Goal: Transaction & Acquisition: Obtain resource

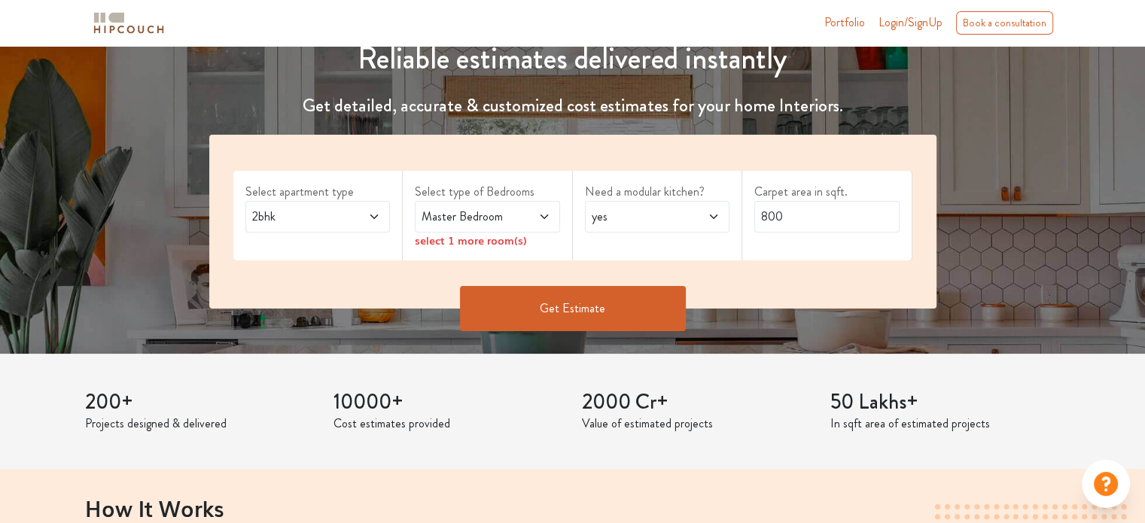
scroll to position [220, 0]
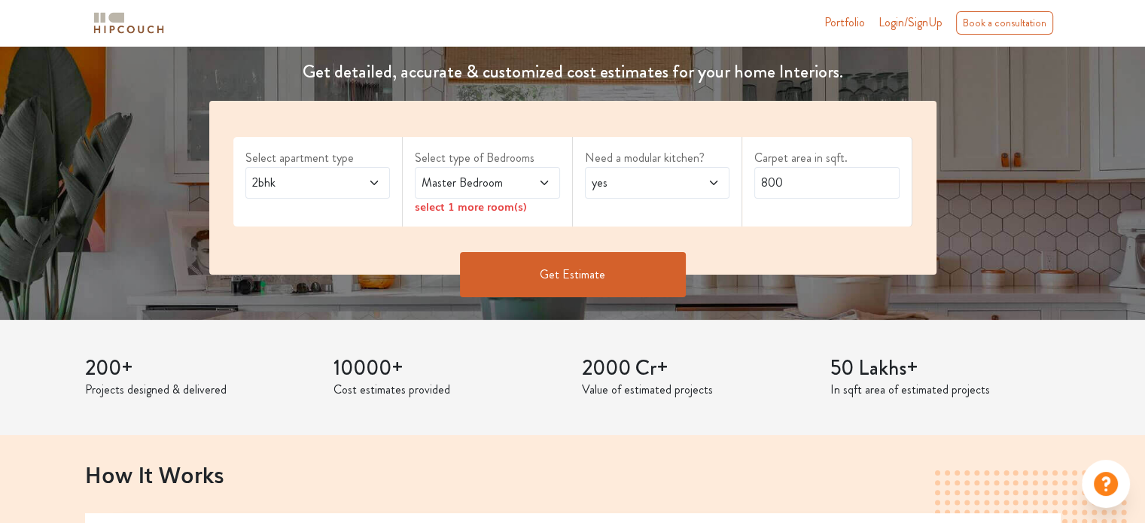
click at [574, 270] on button "Get Estimate" at bounding box center [573, 274] width 226 height 45
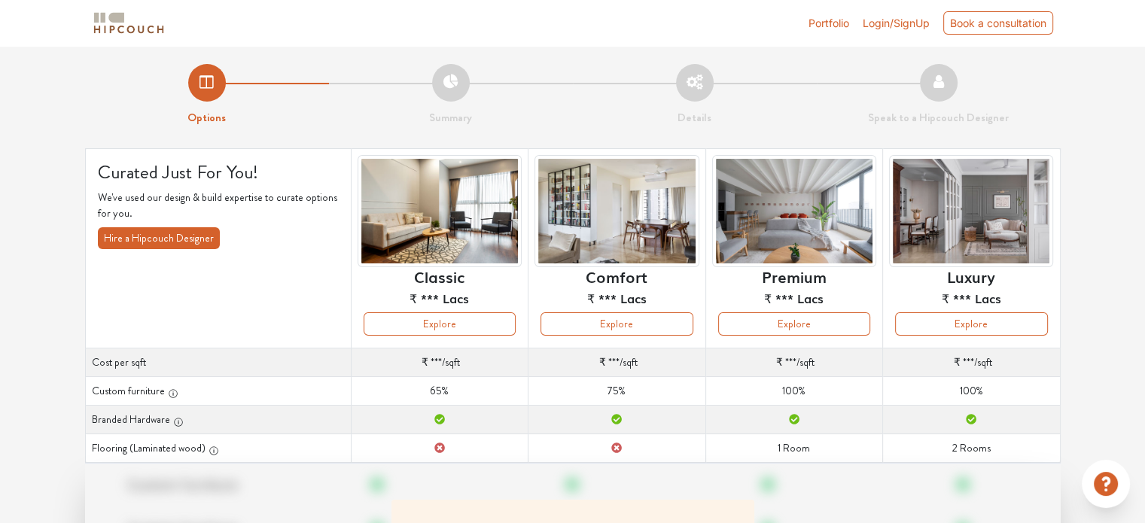
click at [456, 86] on li "Summary" at bounding box center [451, 95] width 244 height 63
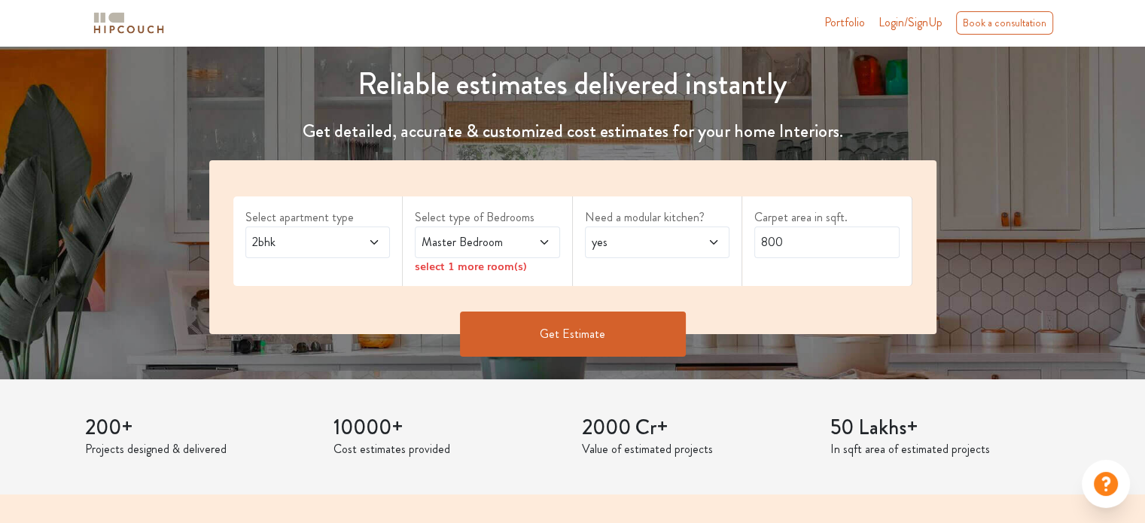
scroll to position [226, 0]
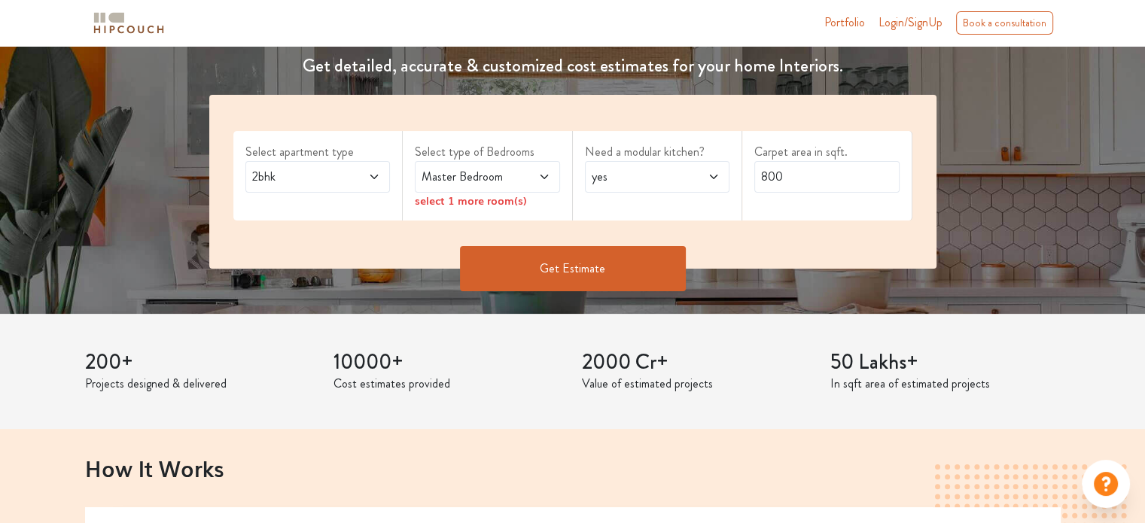
click at [518, 178] on span at bounding box center [533, 177] width 33 height 18
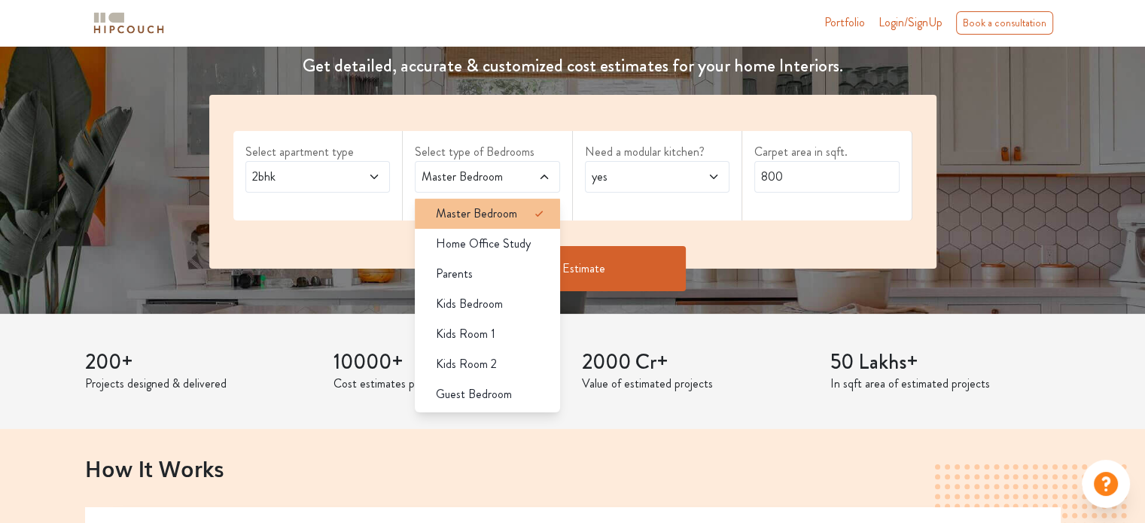
click at [517, 223] on li "Master Bedroom" at bounding box center [487, 214] width 145 height 30
click at [510, 221] on span "Master Bedroom" at bounding box center [476, 214] width 81 height 18
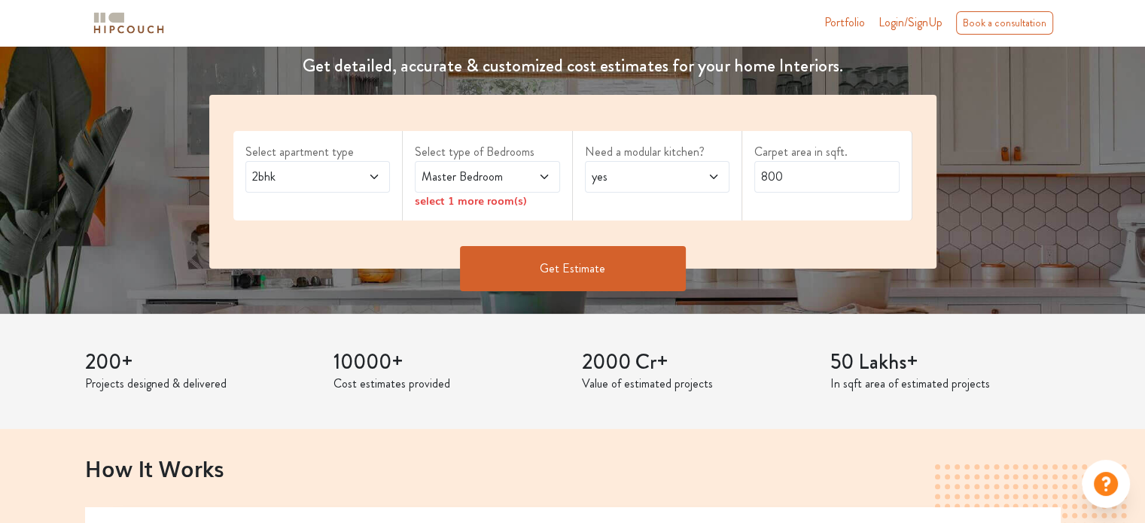
click at [593, 124] on div "Select apartment type 2bhk Select type of Bedrooms Master Bedroom select 1 more…" at bounding box center [572, 182] width 727 height 174
click at [540, 178] on icon at bounding box center [544, 177] width 12 height 12
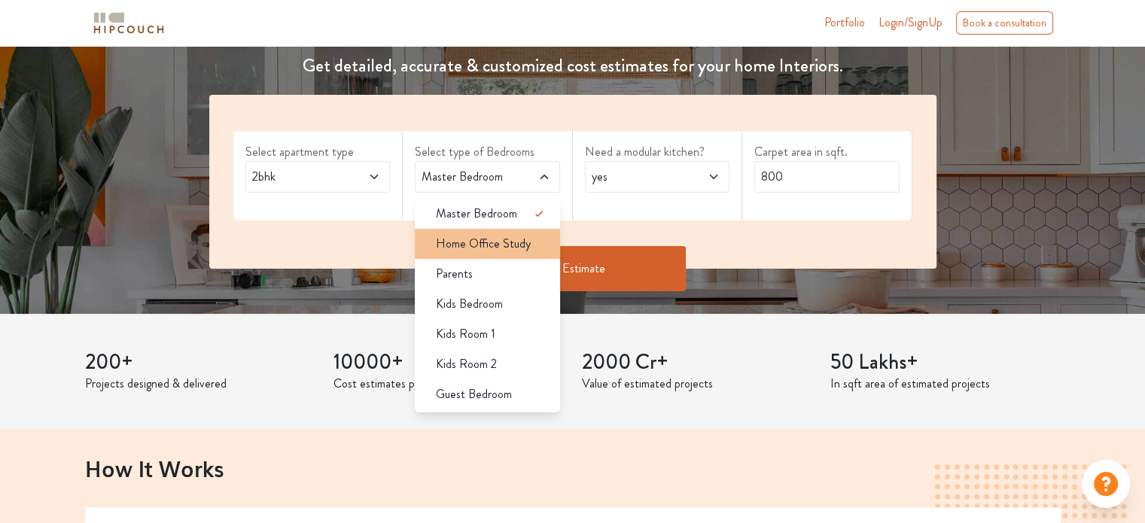
click at [514, 237] on span "Home Office Study" at bounding box center [483, 244] width 95 height 18
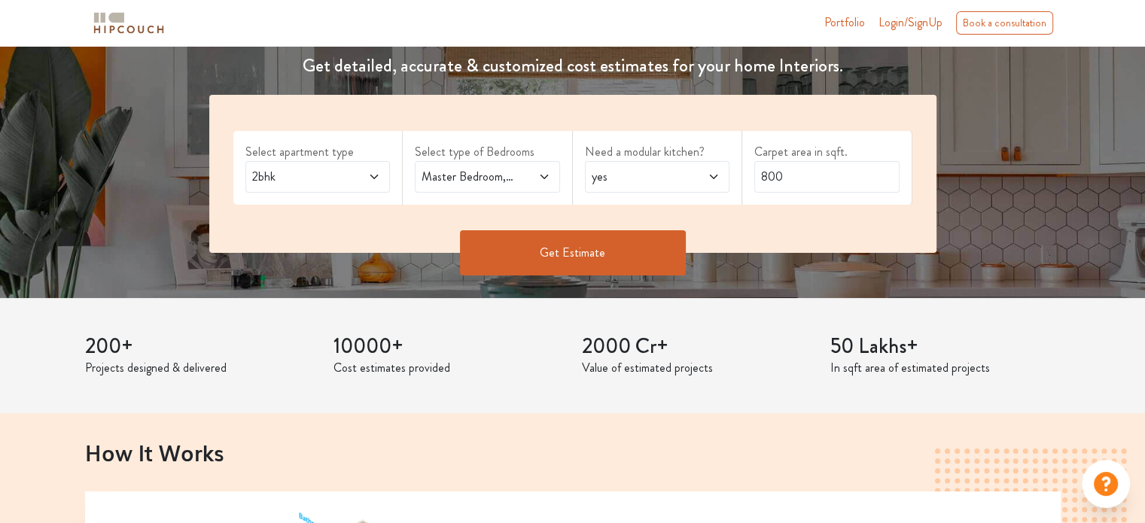
click at [546, 180] on icon at bounding box center [544, 177] width 12 height 12
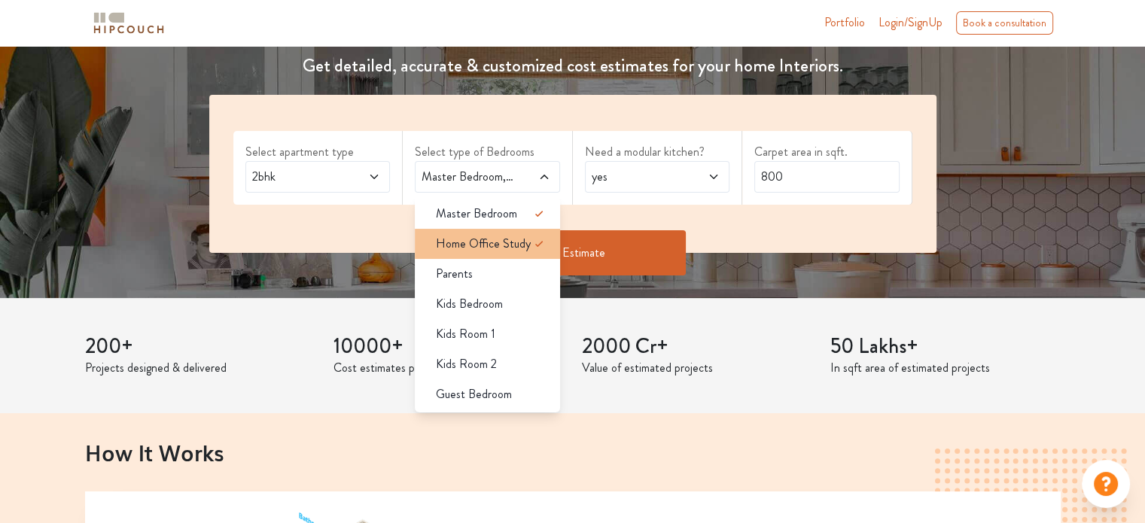
click at [539, 236] on icon at bounding box center [539, 244] width 18 height 18
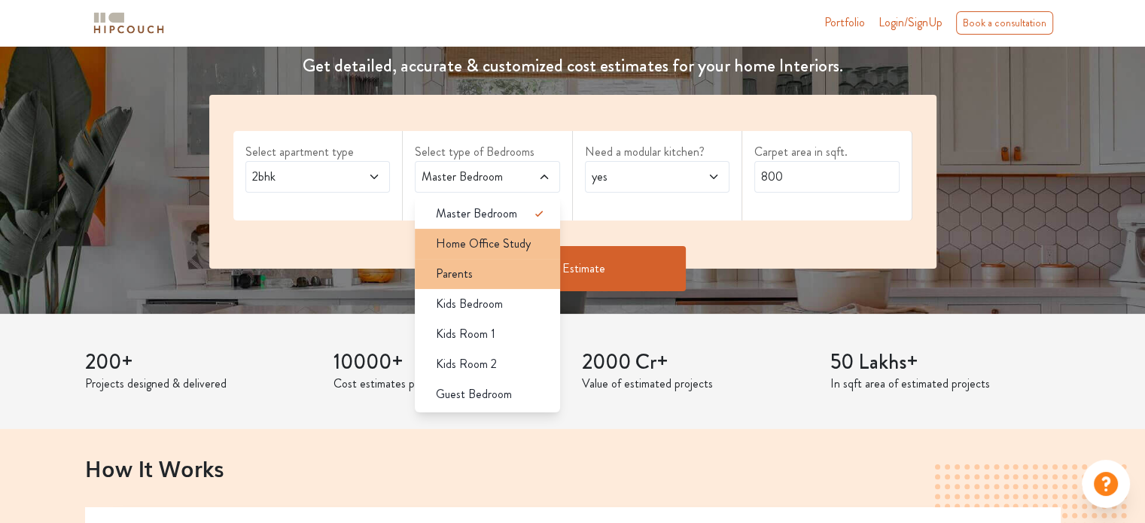
click at [533, 276] on div "Parents" at bounding box center [492, 274] width 136 height 18
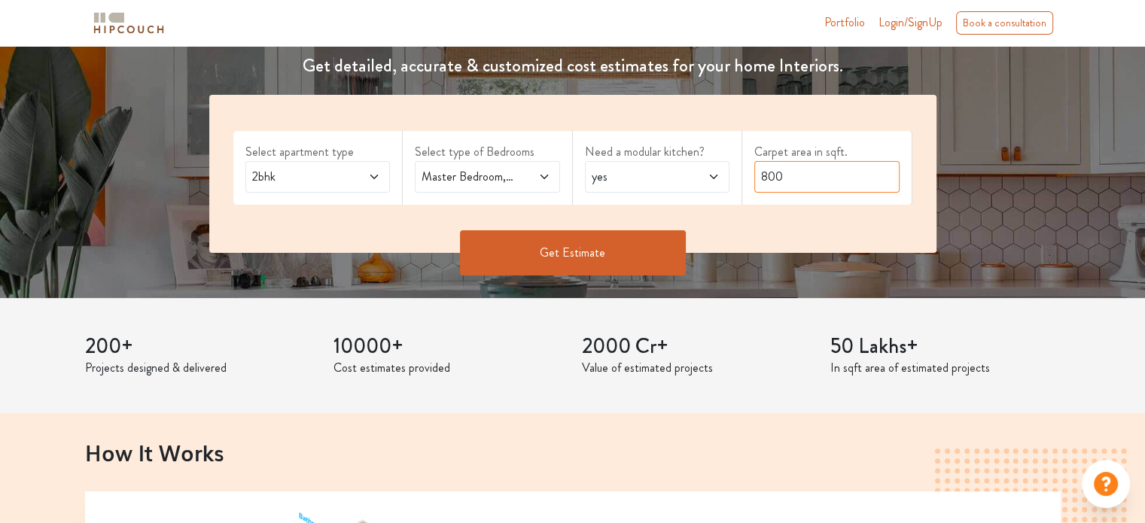
click at [789, 175] on input "800" at bounding box center [827, 177] width 145 height 32
drag, startPoint x: 789, startPoint y: 175, endPoint x: 741, endPoint y: 175, distance: 48.2
click at [741, 175] on div "Select apartment type 2bhk Select type of Bedrooms Master Bedroom,Parents Need …" at bounding box center [572, 174] width 727 height 158
click at [799, 209] on div "Select apartment type 2bhk Select type of Bedrooms Master Bedroom,Parents Need …" at bounding box center [572, 174] width 727 height 158
click at [625, 255] on button "Get Estimate" at bounding box center [573, 252] width 226 height 45
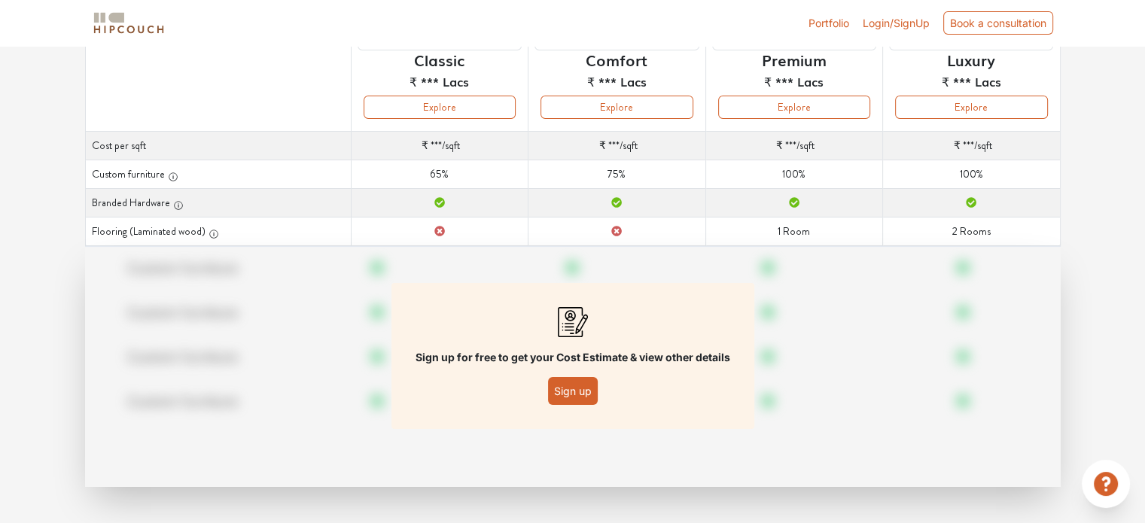
click at [572, 394] on button "Sign up" at bounding box center [573, 391] width 50 height 28
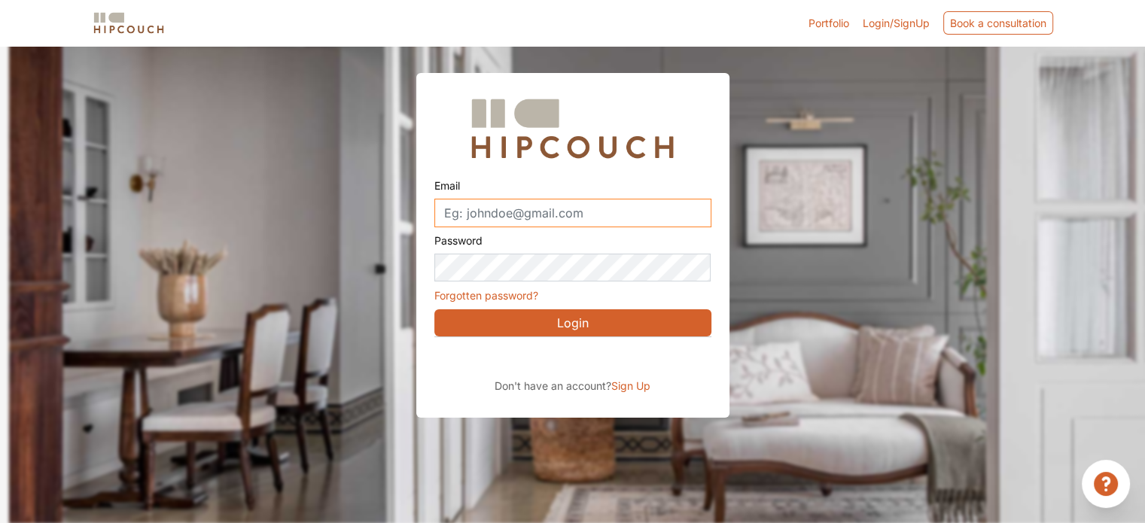
click at [548, 216] on input "Email" at bounding box center [573, 213] width 277 height 29
type input "[EMAIL_ADDRESS][DOMAIN_NAME]"
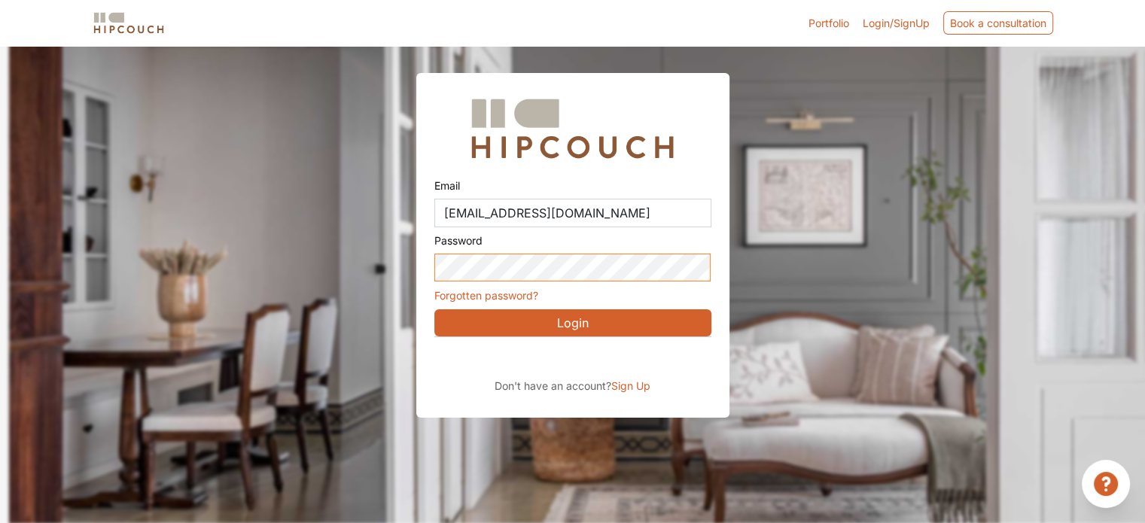
click at [377, 270] on div "Email [EMAIL_ADDRESS][DOMAIN_NAME] Password Forgotten password? Login Don't hav…" at bounding box center [572, 210] width 1145 height 418
click at [566, 310] on button "Login" at bounding box center [573, 322] width 277 height 27
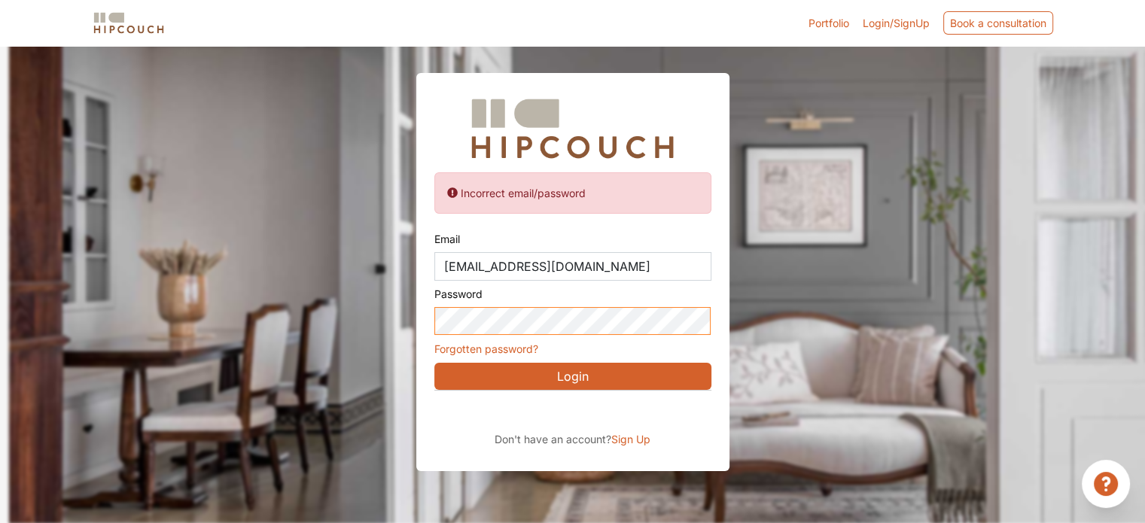
click at [398, 331] on div "Incorrect email/password Email [EMAIL_ADDRESS][DOMAIN_NAME] Password Forgotten …" at bounding box center [572, 236] width 1145 height 471
click at [608, 374] on button "Login" at bounding box center [573, 376] width 277 height 27
click at [630, 438] on span "Sign Up" at bounding box center [630, 439] width 39 height 13
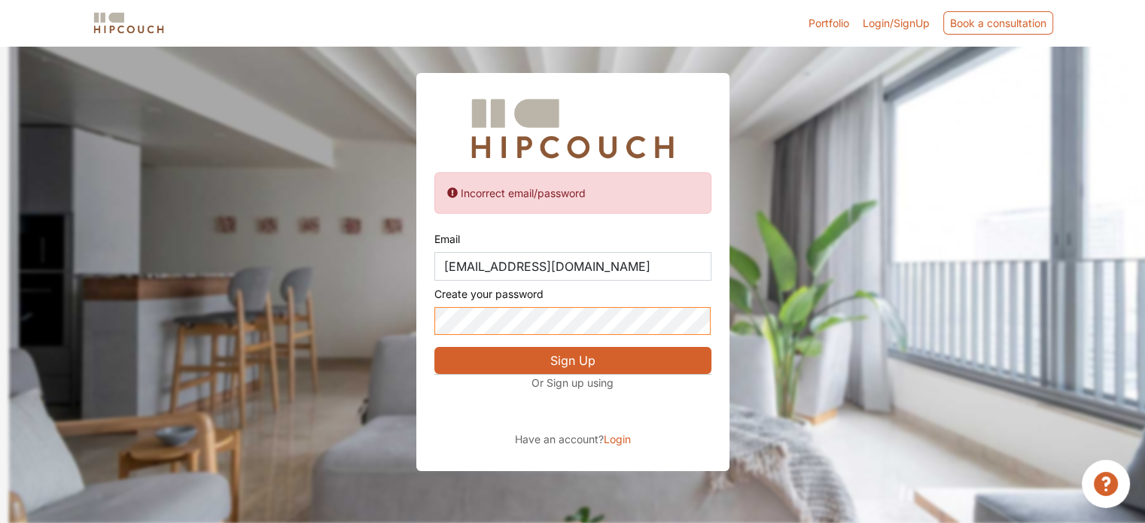
click at [333, 334] on div "Incorrect email/password Email [EMAIL_ADDRESS][DOMAIN_NAME] Create your passwor…" at bounding box center [572, 236] width 1145 height 471
click at [608, 360] on button "Sign Up" at bounding box center [573, 360] width 277 height 27
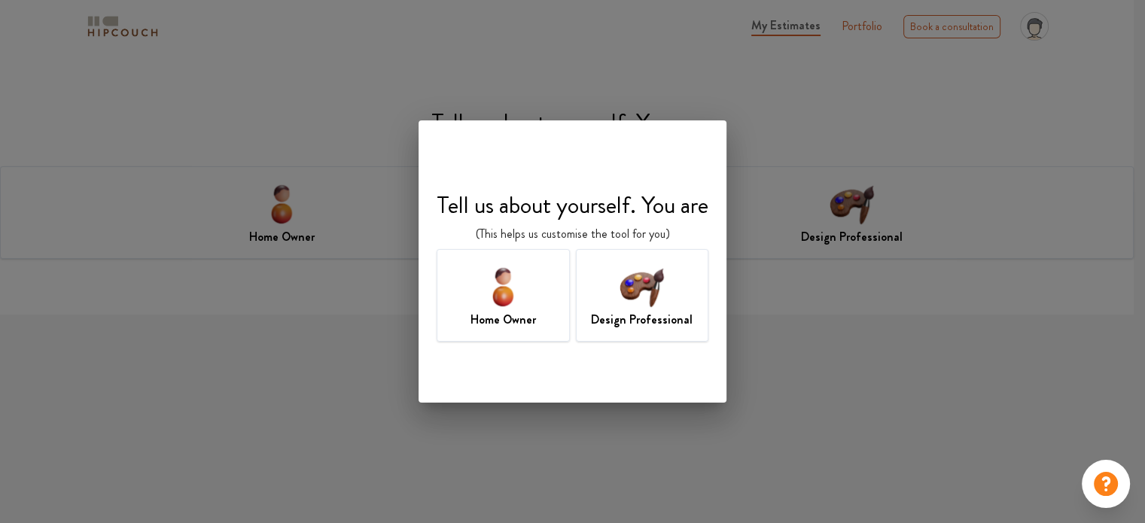
click at [688, 300] on div "Design Professional" at bounding box center [642, 295] width 133 height 93
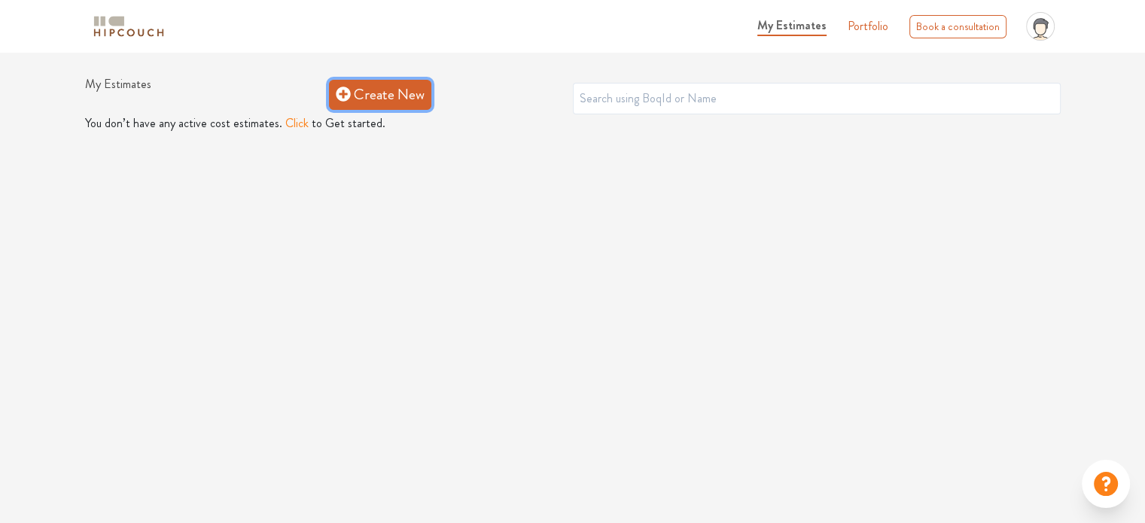
click at [376, 92] on link "Create New" at bounding box center [380, 95] width 102 height 30
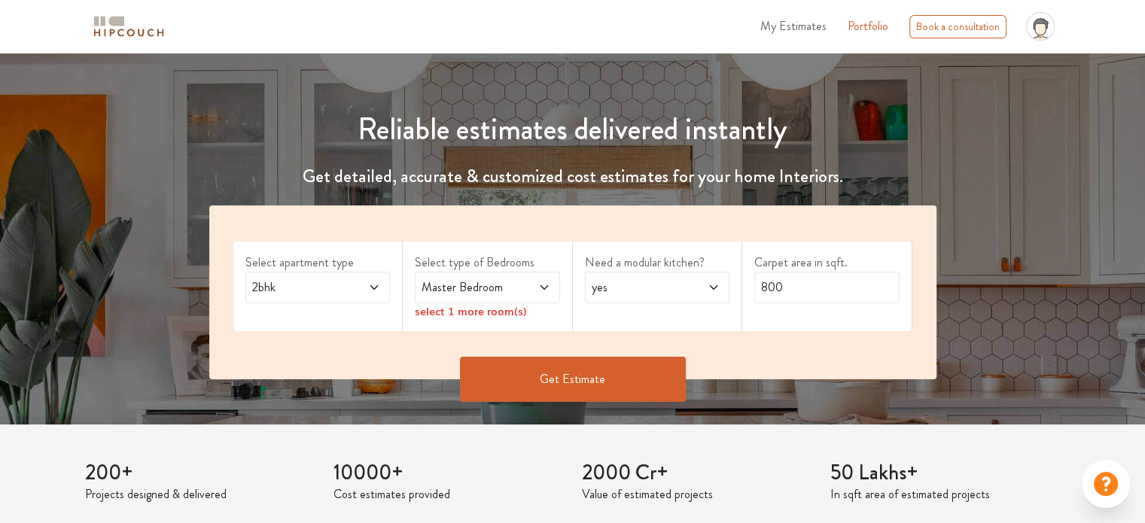
scroll to position [151, 0]
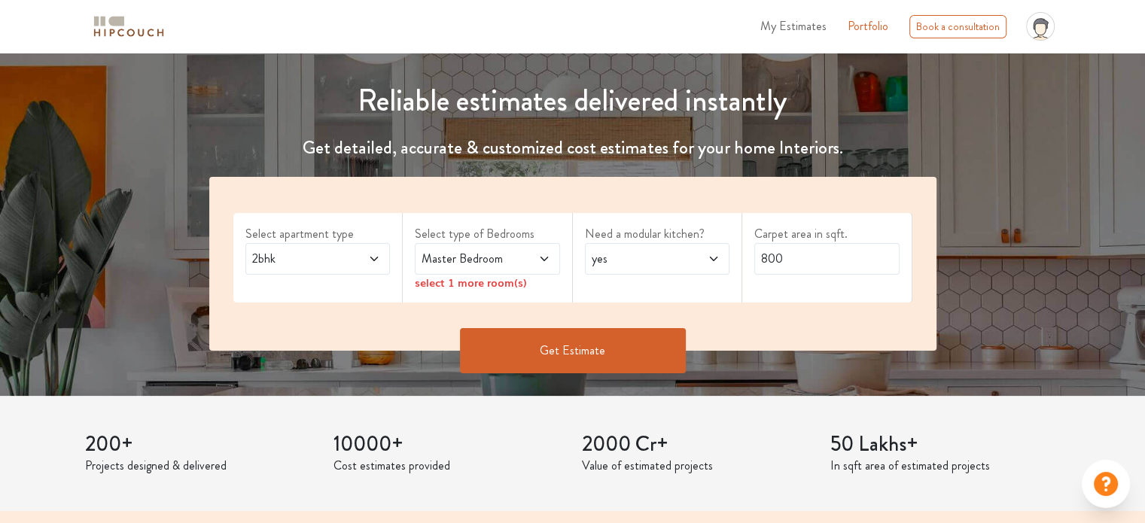
click at [516, 258] on span "Master Bedroom" at bounding box center [468, 259] width 99 height 18
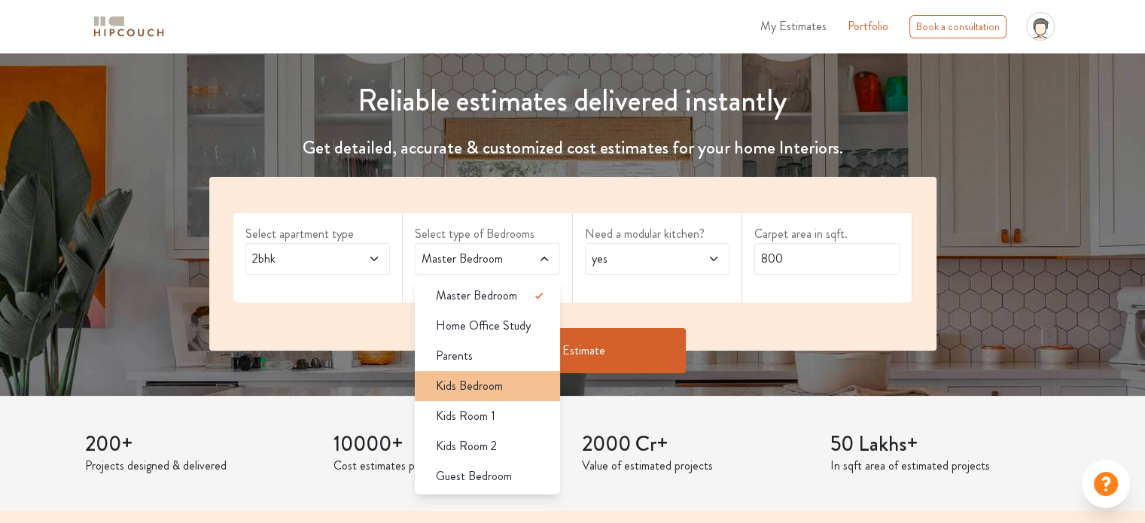
click at [491, 383] on span "Kids Bedroom" at bounding box center [469, 386] width 67 height 18
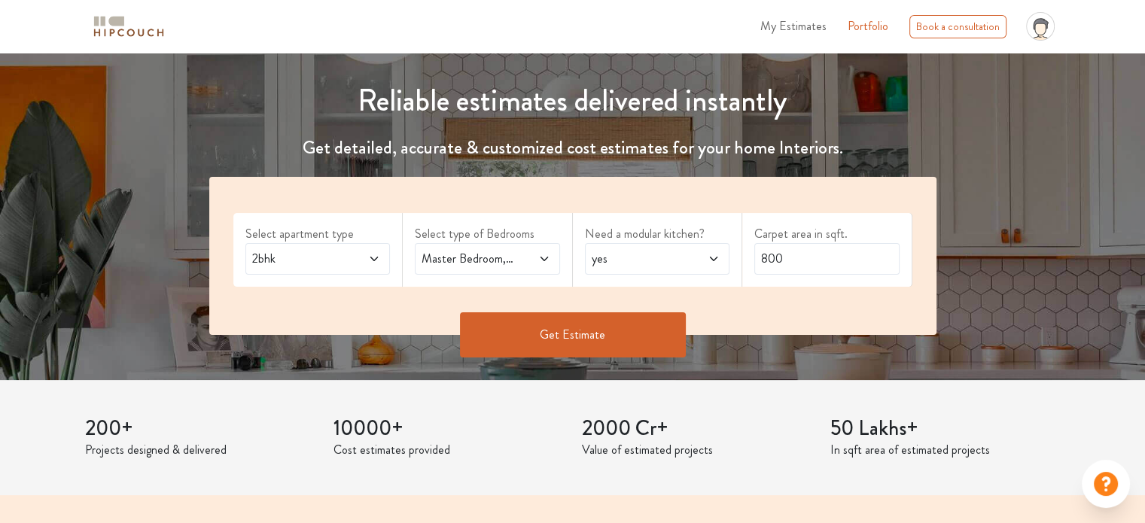
click at [623, 333] on button "Get Estimate" at bounding box center [573, 335] width 226 height 45
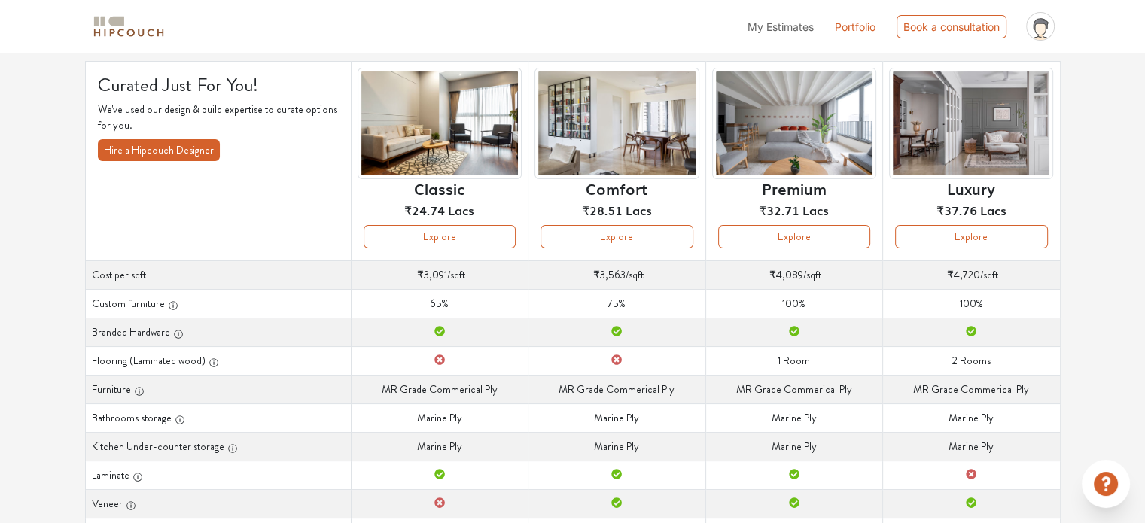
scroll to position [151, 0]
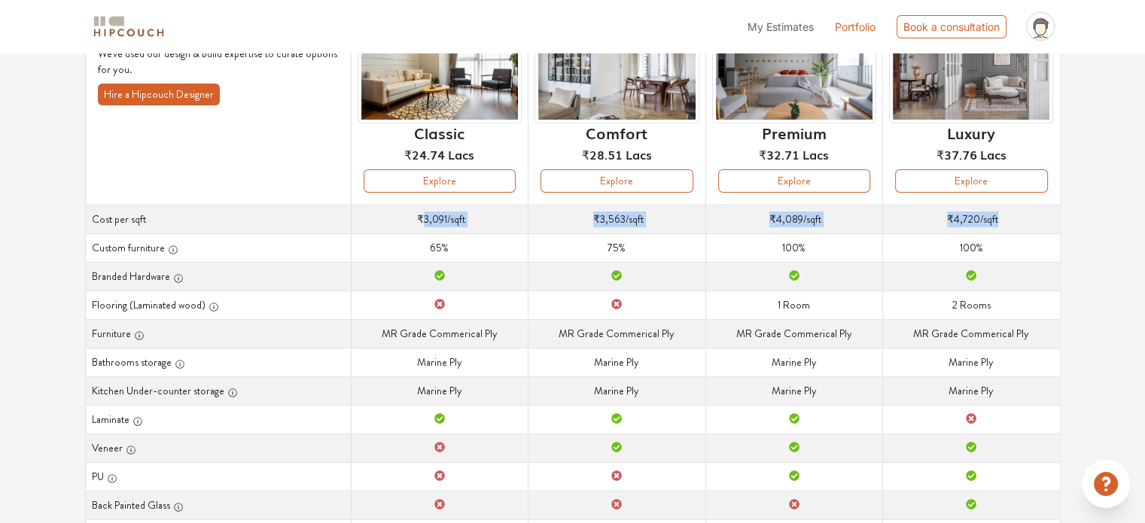
drag, startPoint x: 425, startPoint y: 220, endPoint x: 1017, endPoint y: 219, distance: 592.6
click at [1017, 219] on tr "Cost per sqft Cost per sqft ₹3,091 /sqft Cost per sqft ₹3,563 /sqft Cost per sq…" at bounding box center [572, 219] width 975 height 29
click at [80, 213] on div "Curated Just For You! We've used our design & build expertise to curate options…" at bounding box center [573, 366] width 994 height 723
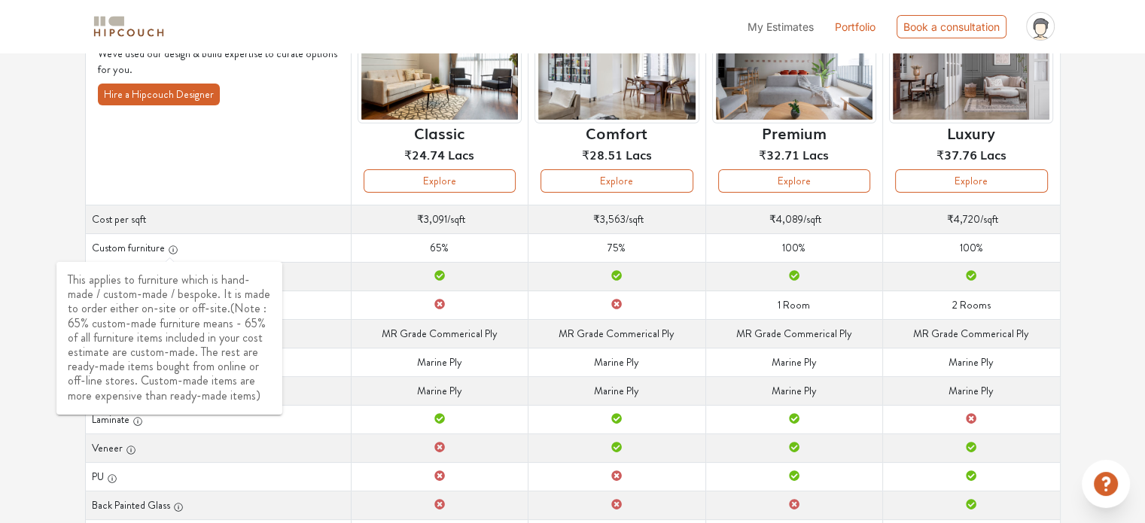
click at [170, 252] on icon "button" at bounding box center [173, 250] width 11 height 11
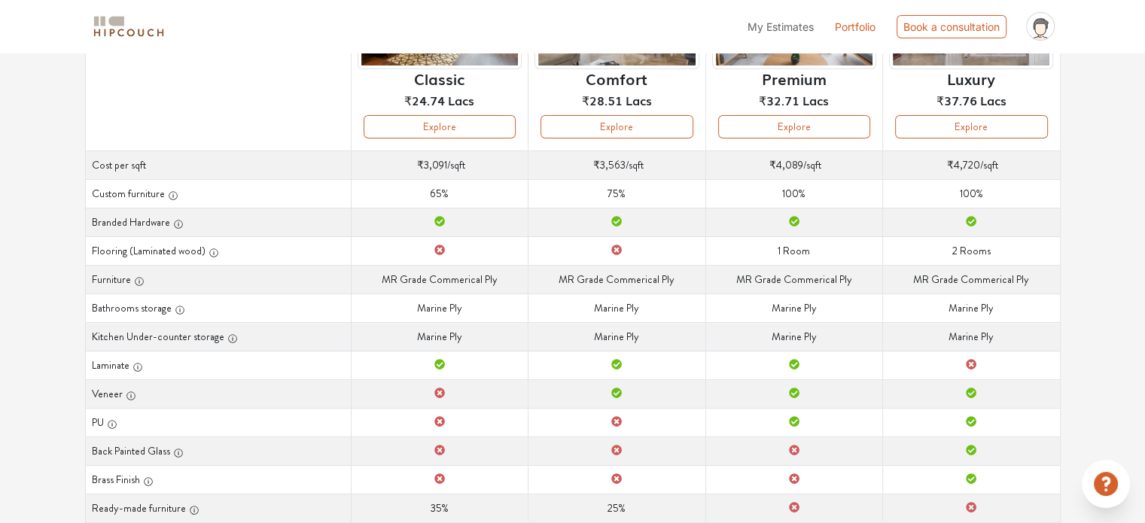
scroll to position [202, 0]
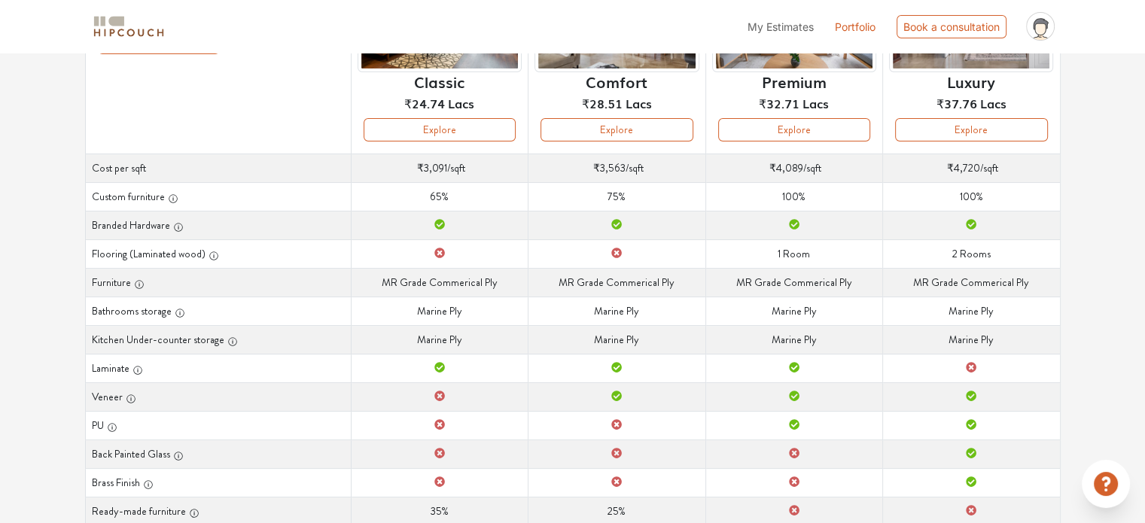
click at [1, 218] on div "Options Summary Details Speak to a Hipcouch Designer Curated Just For You! We'v…" at bounding box center [572, 264] width 1145 height 826
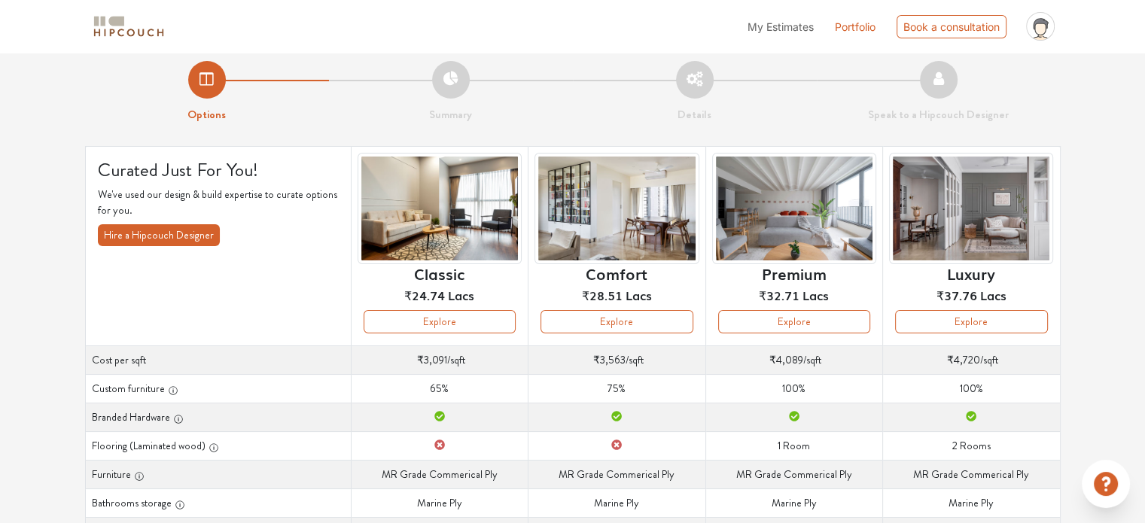
scroll to position [0, 0]
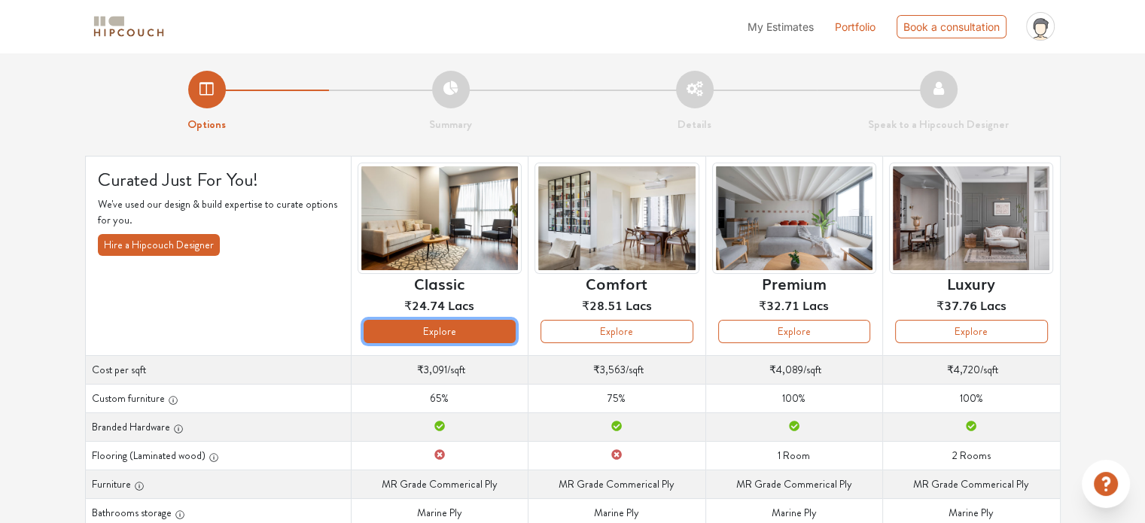
click at [441, 325] on button "Explore" at bounding box center [440, 331] width 152 height 23
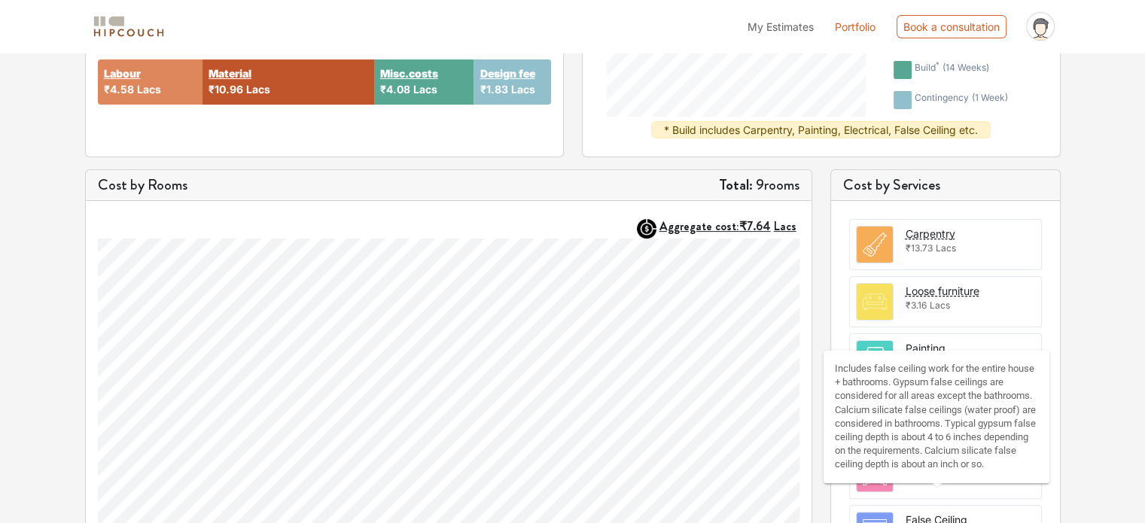
scroll to position [331, 0]
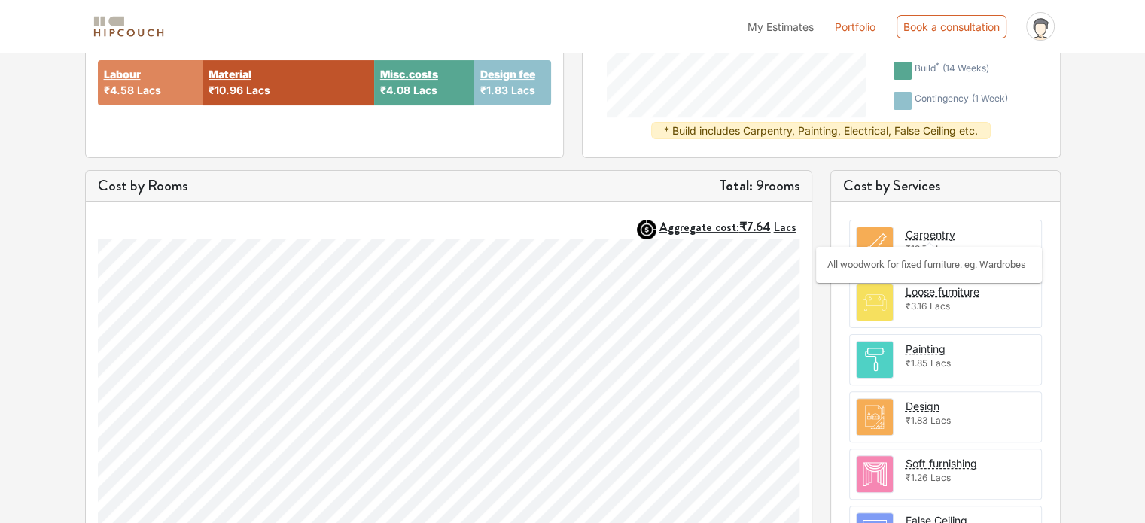
click at [935, 236] on div "Carpentry" at bounding box center [931, 235] width 50 height 16
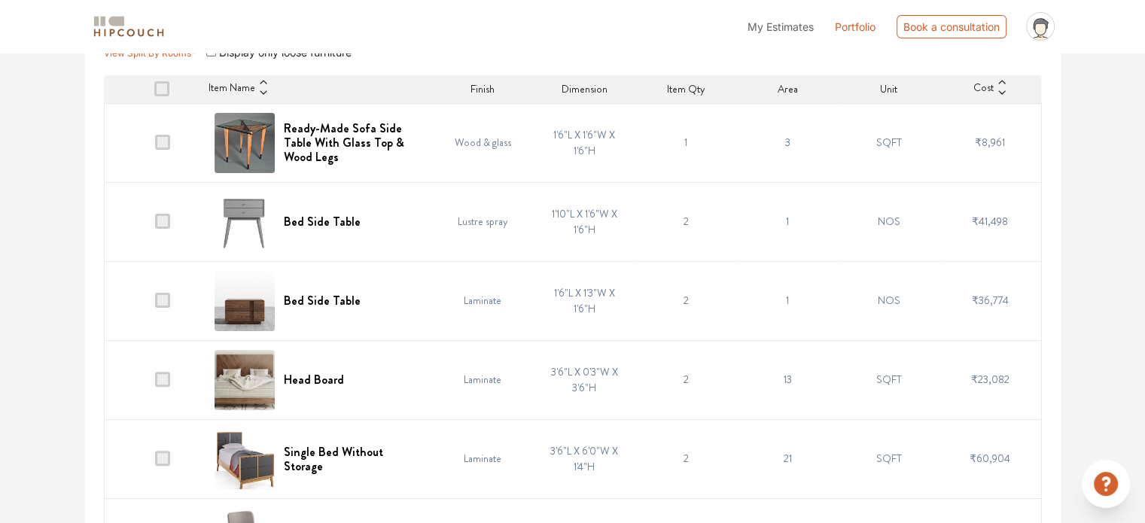
scroll to position [377, 0]
click at [999, 90] on icon at bounding box center [1002, 92] width 11 height 11
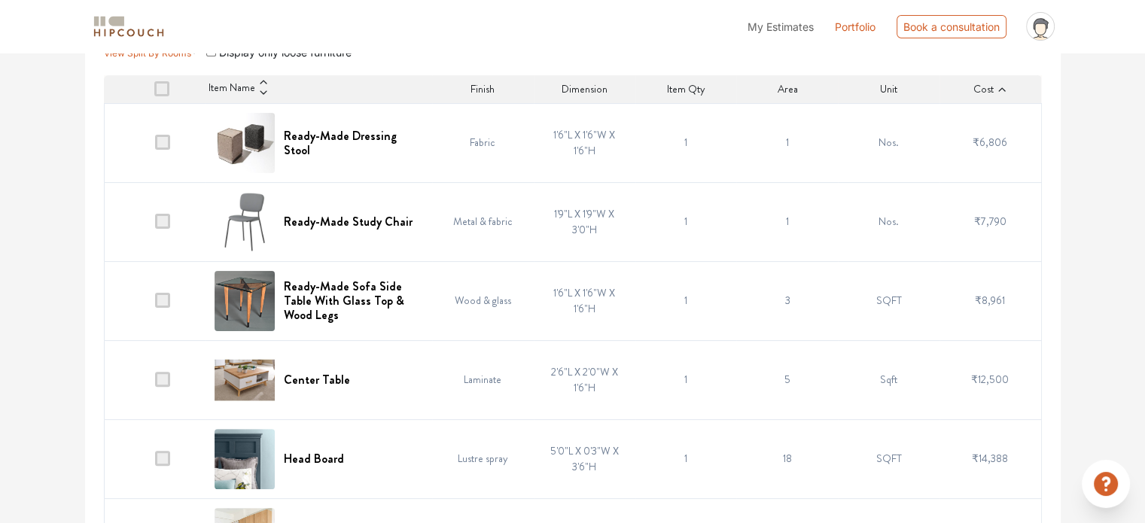
click at [999, 90] on icon at bounding box center [1002, 89] width 7 height 4
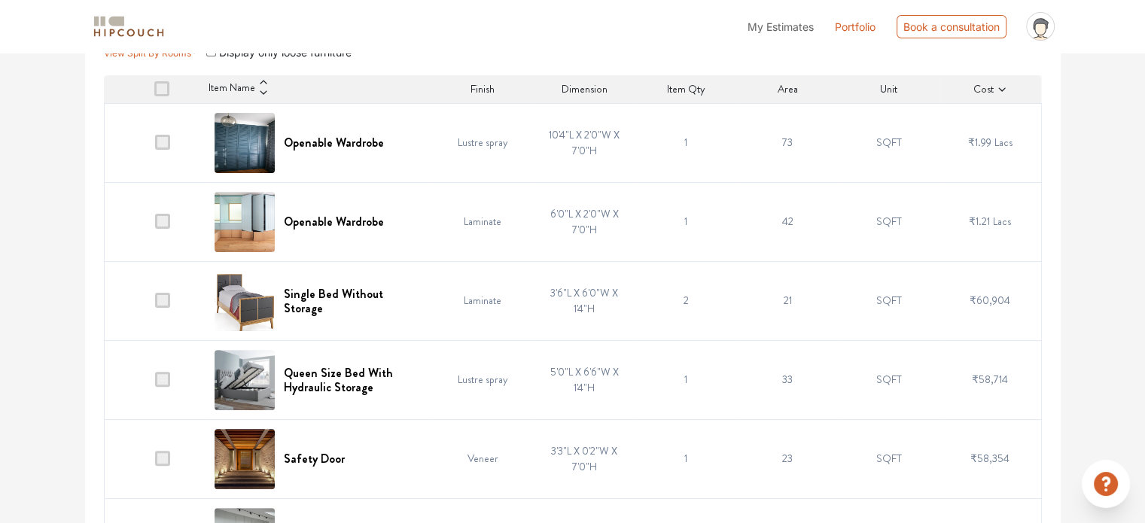
click at [849, 244] on td "SQFT" at bounding box center [889, 221] width 102 height 79
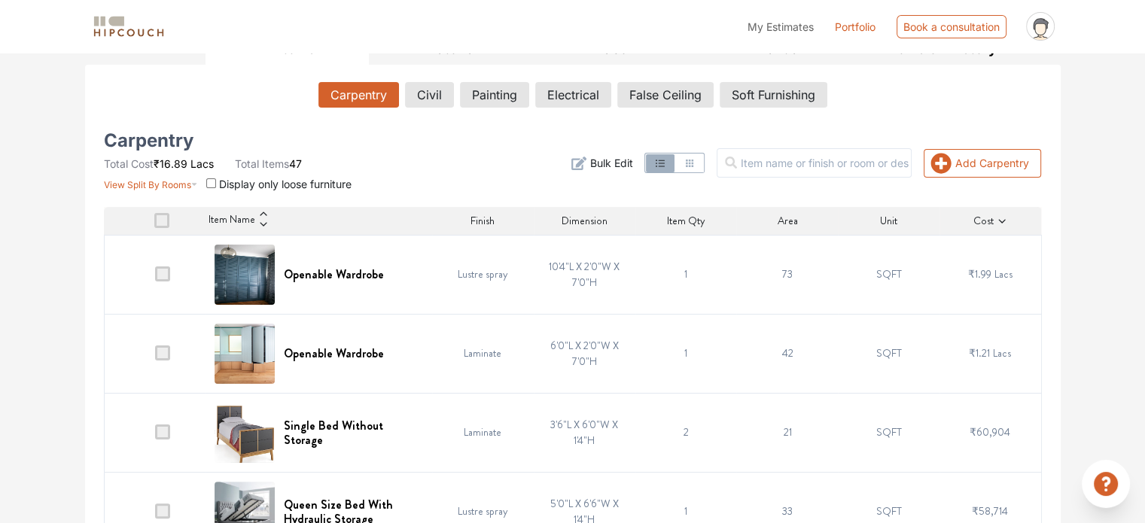
scroll to position [246, 0]
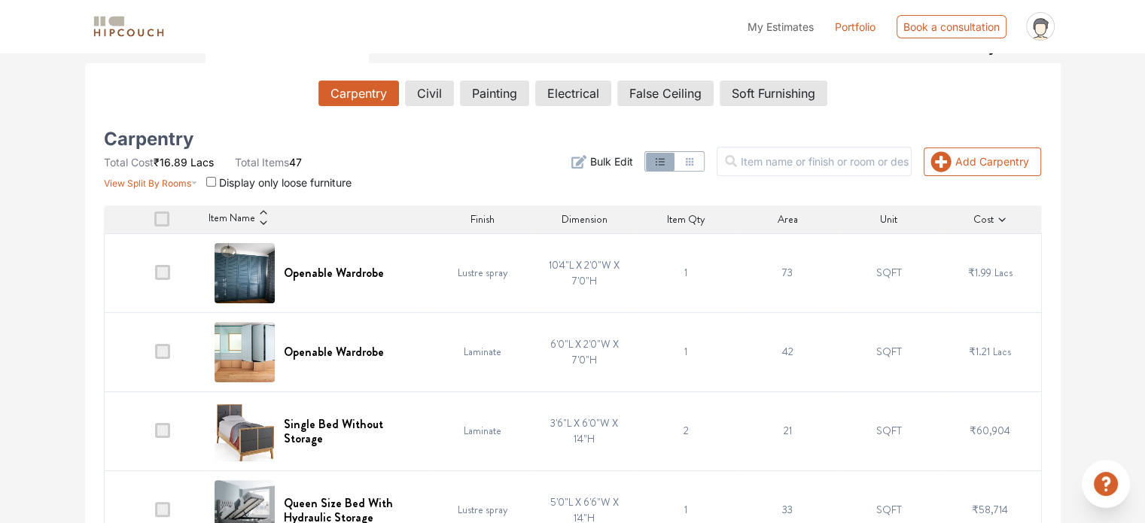
click at [208, 179] on input "checkbox" at bounding box center [211, 182] width 10 height 10
checkbox input "true"
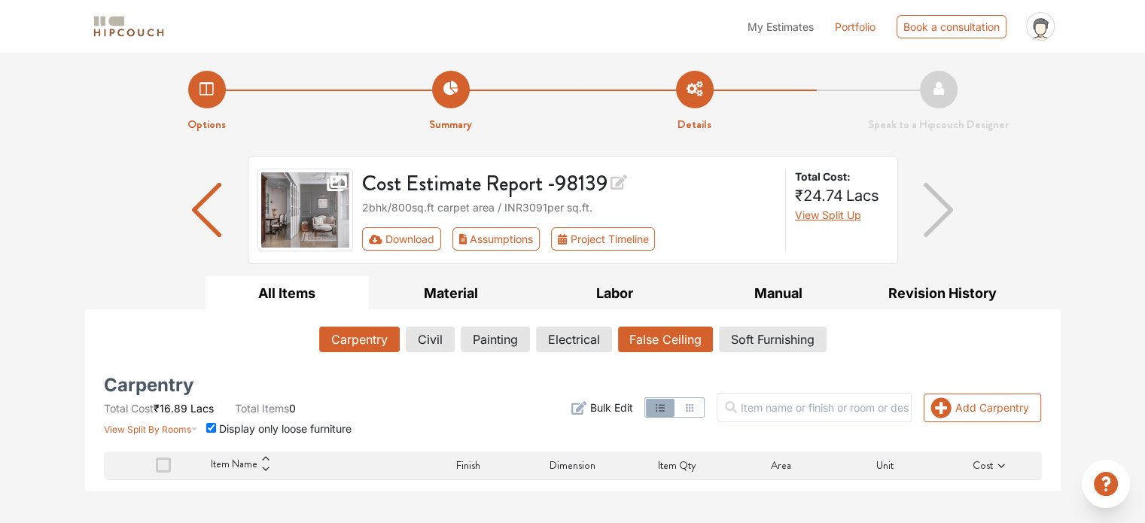
click at [659, 334] on button "False Ceiling" at bounding box center [665, 340] width 95 height 26
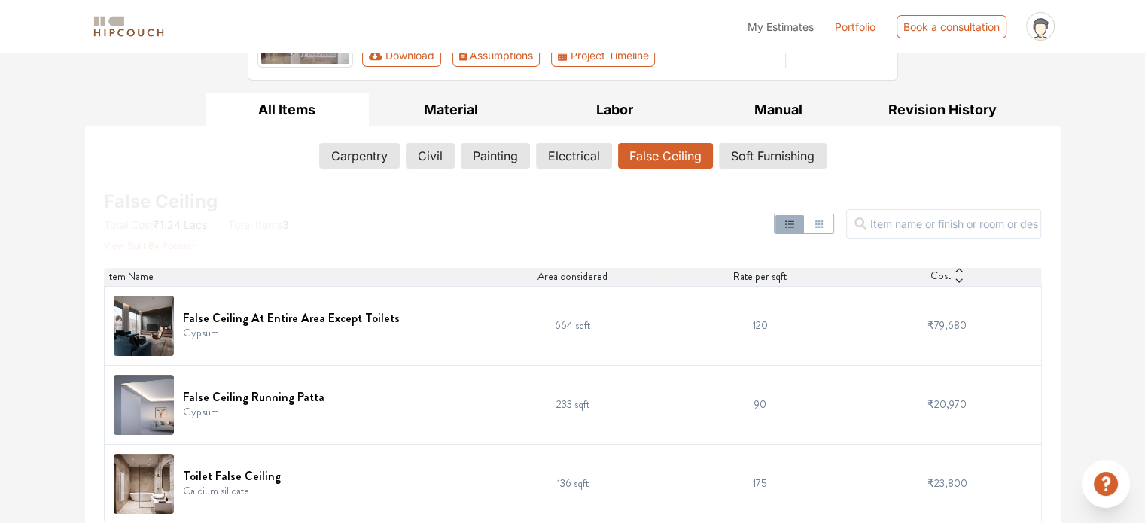
scroll to position [194, 0]
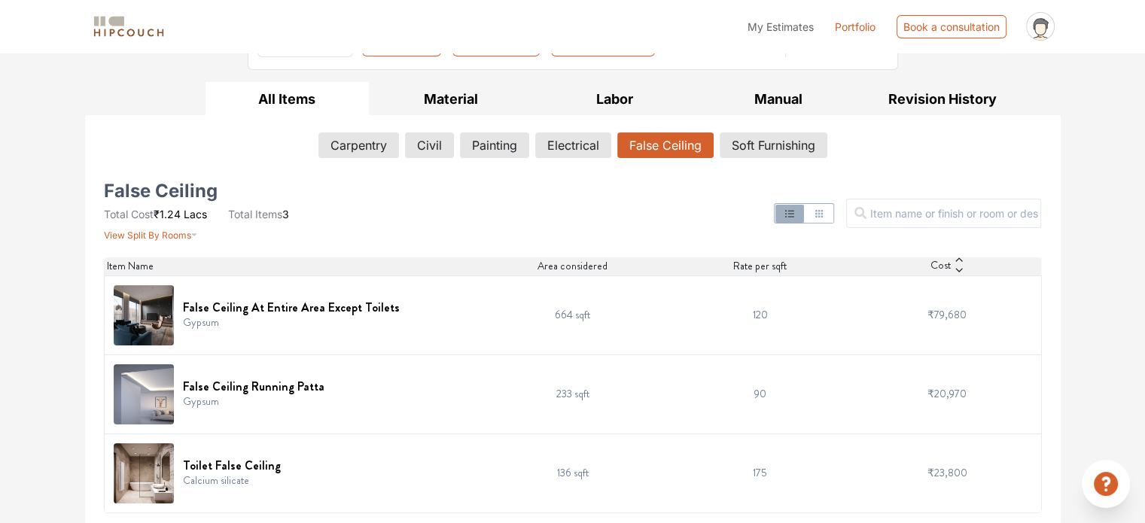
click at [421, 355] on td "False Ceiling Running Patta Gypsum" at bounding box center [291, 394] width 375 height 79
click at [464, 101] on button "Material" at bounding box center [451, 99] width 164 height 34
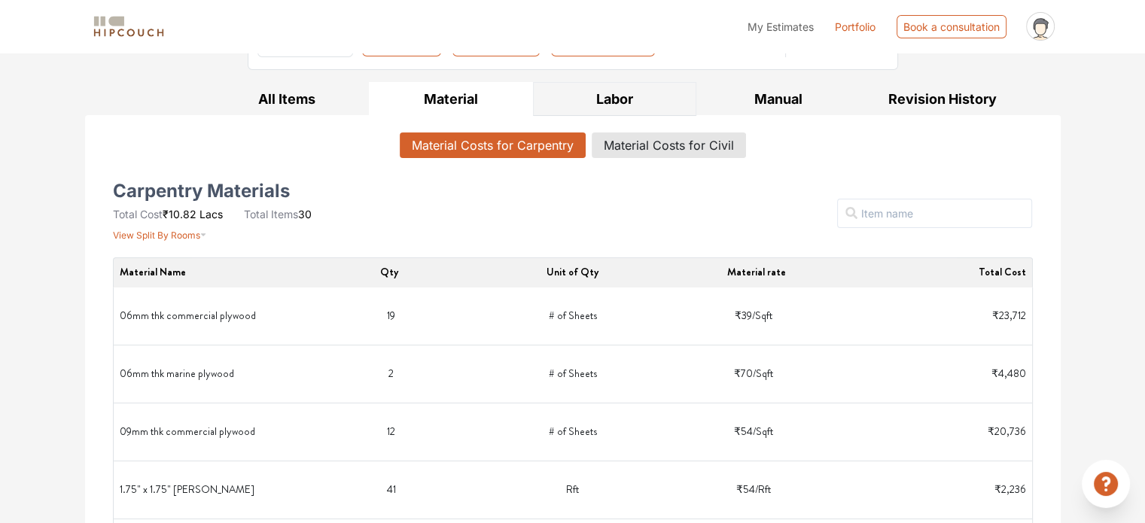
click at [602, 93] on button "Labor" at bounding box center [615, 99] width 164 height 34
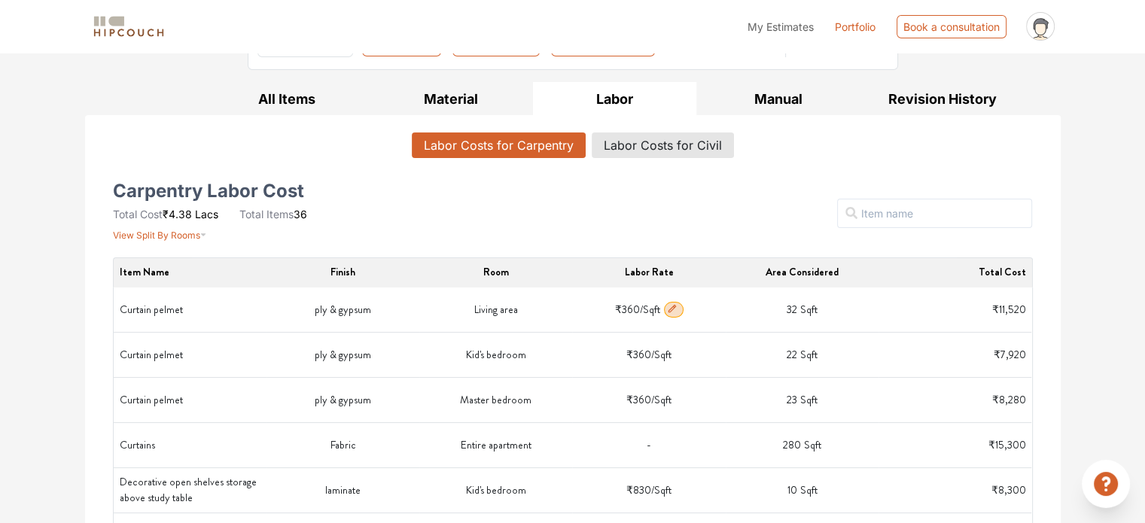
click at [675, 307] on icon "button" at bounding box center [672, 308] width 11 height 11
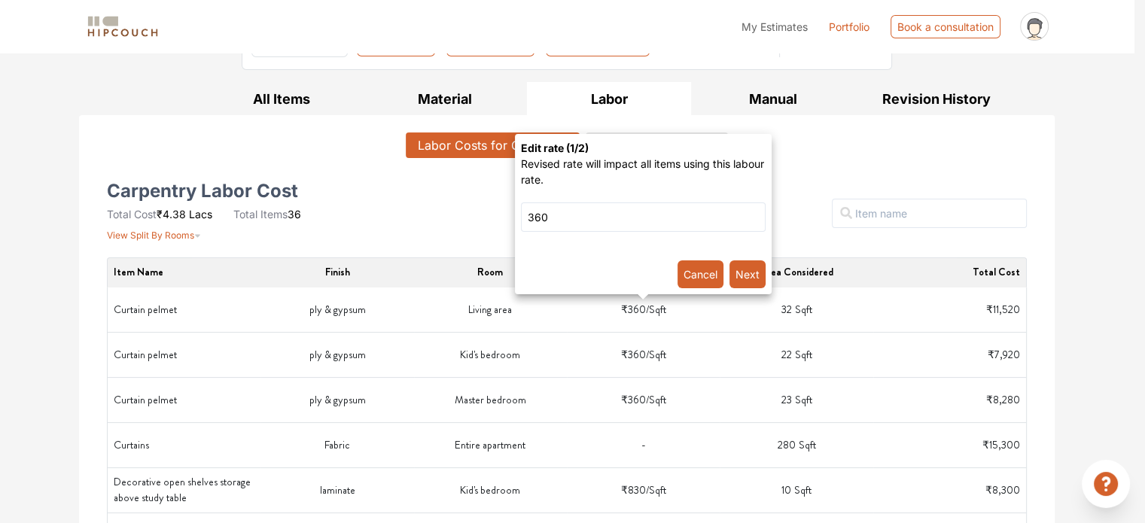
click at [703, 274] on button "Cancel" at bounding box center [701, 275] width 46 height 28
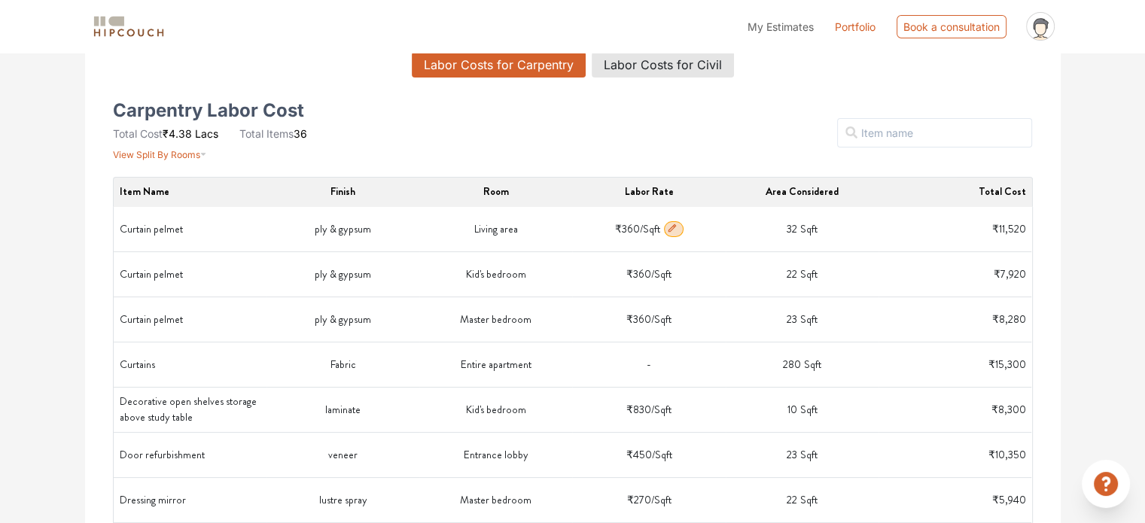
scroll to position [0, 0]
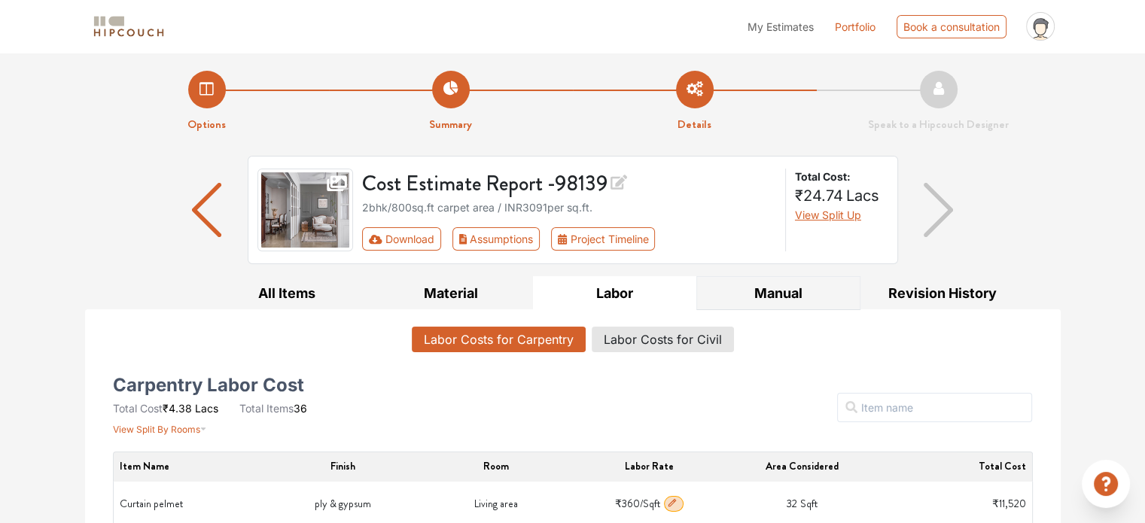
click at [807, 283] on button "Manual" at bounding box center [779, 293] width 164 height 34
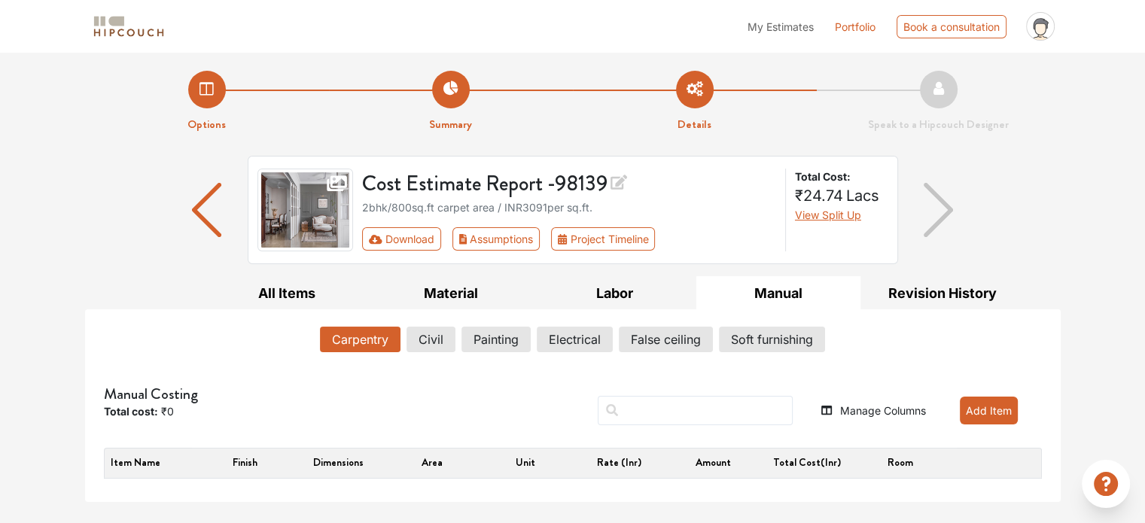
click at [985, 407] on button "Add Item" at bounding box center [989, 411] width 58 height 28
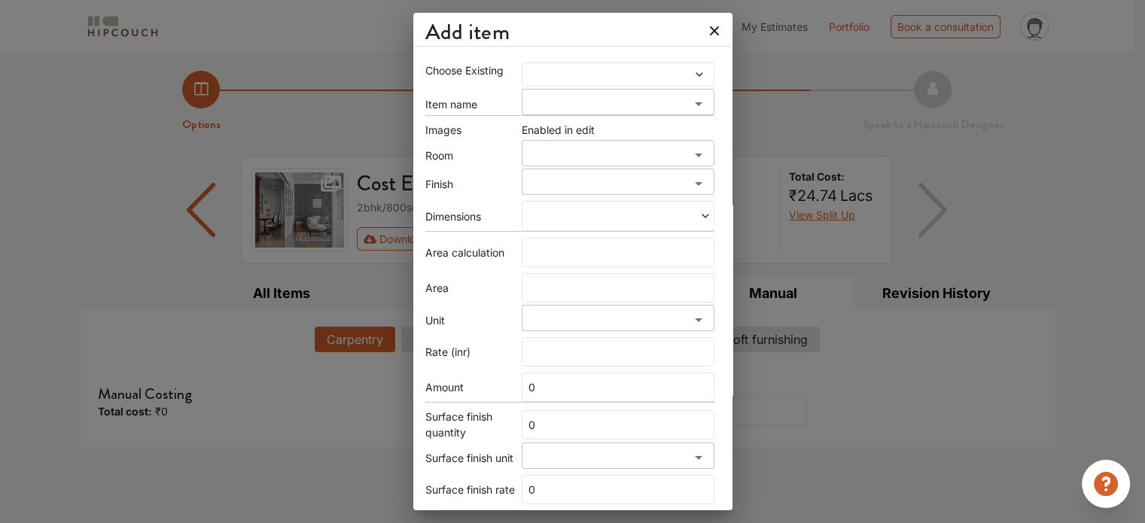
click at [810, 144] on div "Add item Choose Existing Item name ​ Images Enabled in edit Room ​ Finish ​ Dim…" at bounding box center [572, 261] width 1145 height 523
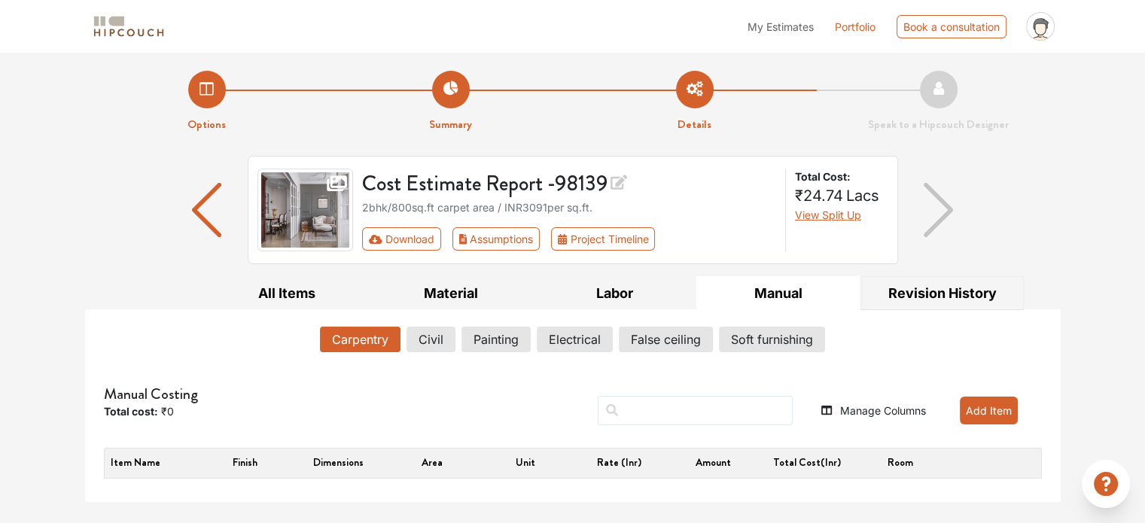
click at [909, 285] on button "Revision History" at bounding box center [943, 293] width 164 height 34
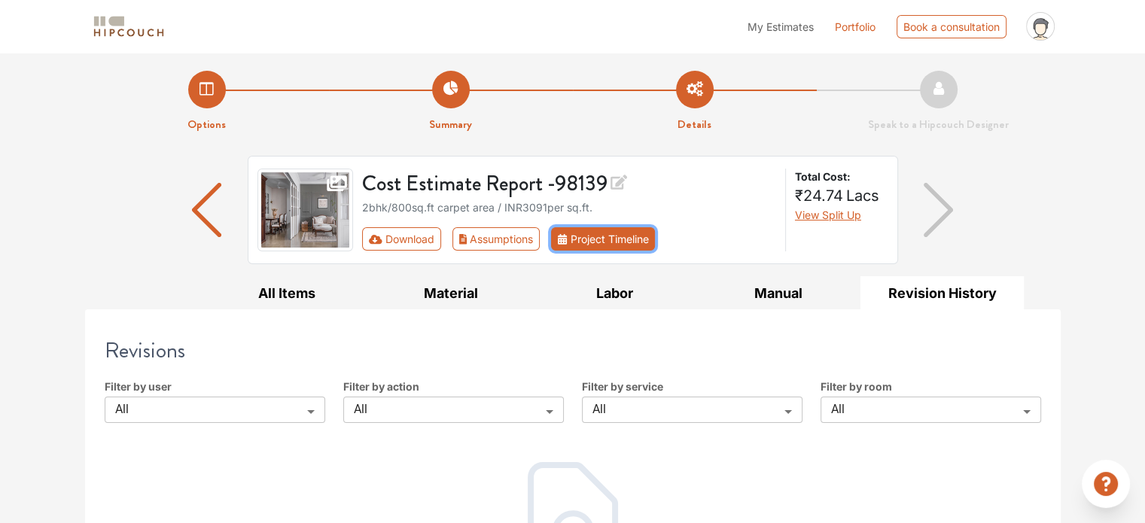
click at [608, 243] on button "Project Timeline" at bounding box center [603, 238] width 104 height 23
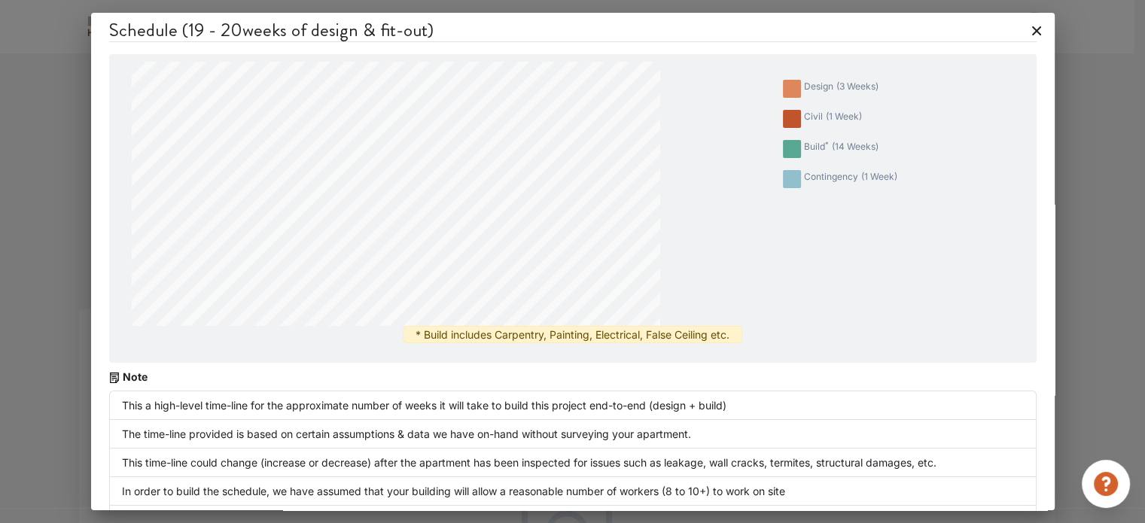
click at [1026, 24] on icon at bounding box center [1037, 31] width 24 height 24
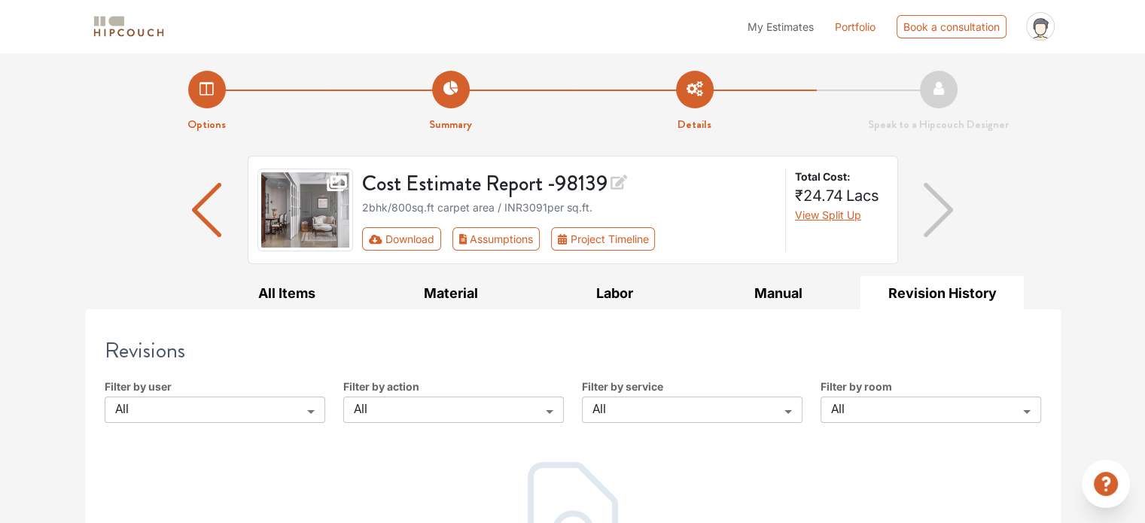
click at [790, 28] on span "My Estimates" at bounding box center [781, 26] width 66 height 13
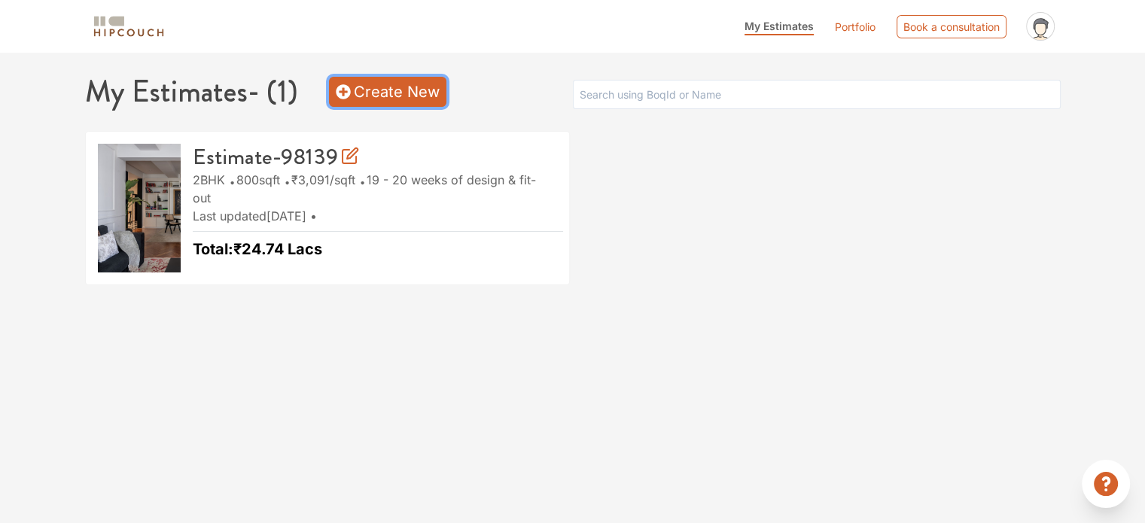
click at [377, 77] on link "Create New" at bounding box center [387, 92] width 117 height 30
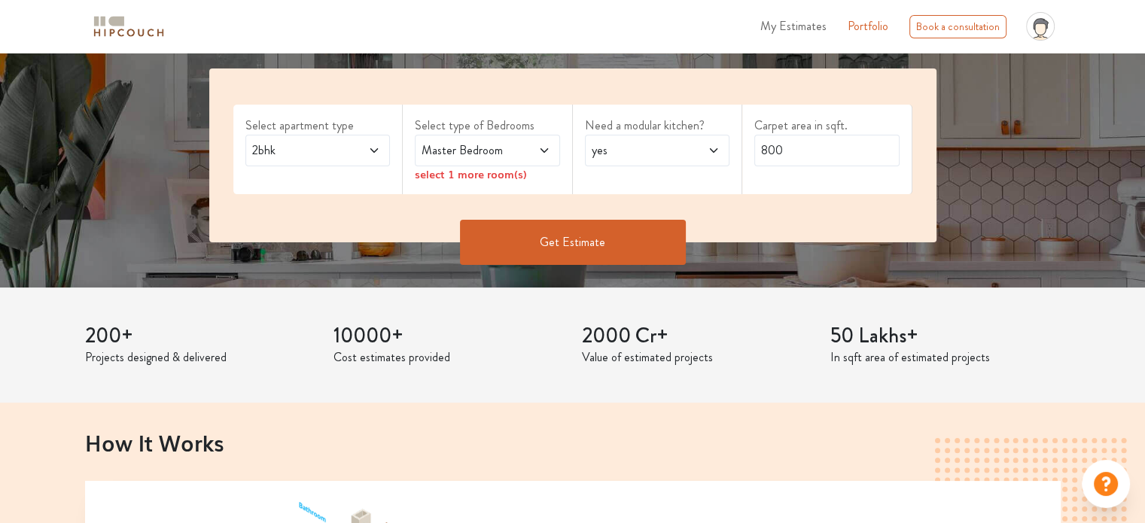
scroll to position [258, 0]
click at [367, 150] on span at bounding box center [363, 151] width 33 height 18
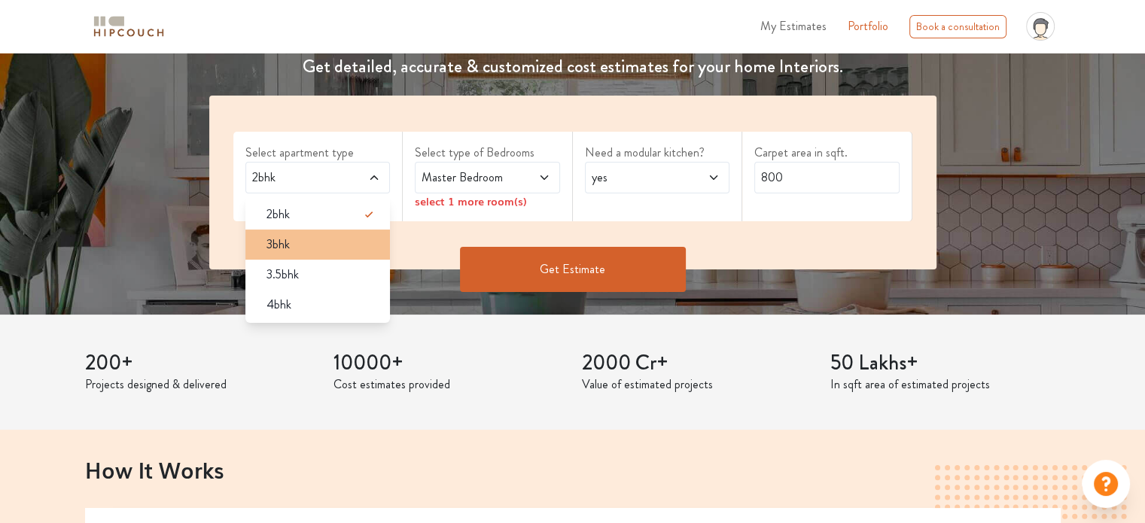
scroll to position [233, 0]
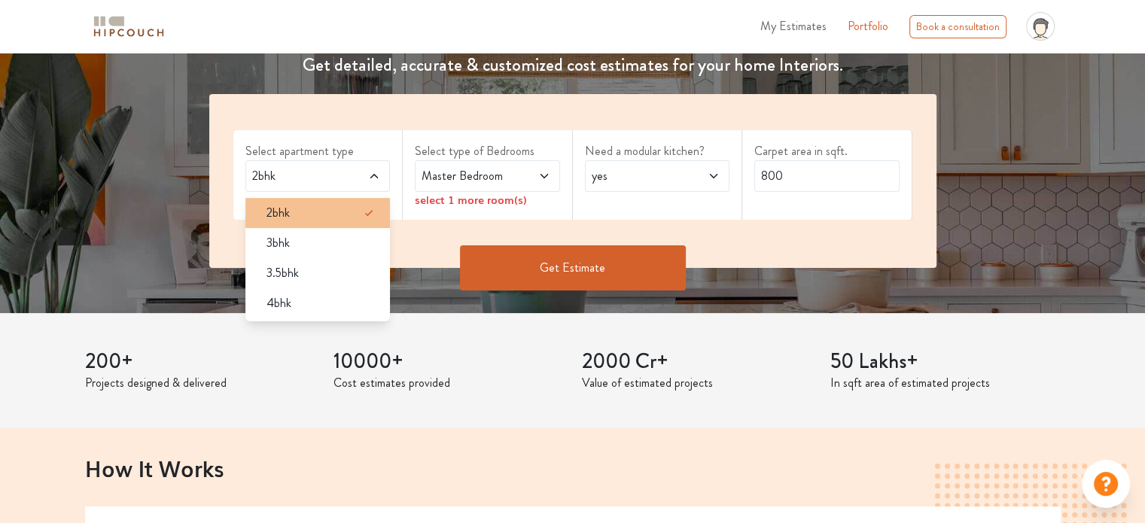
click at [330, 218] on div "2bhk" at bounding box center [323, 213] width 136 height 18
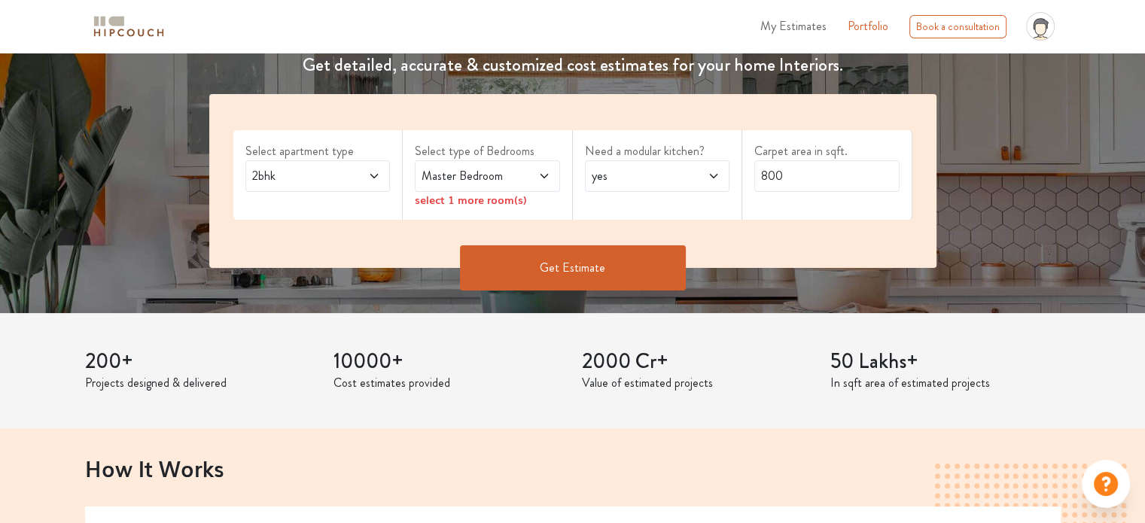
click at [383, 182] on div "2bhk" at bounding box center [317, 176] width 145 height 32
click at [464, 136] on div "Select type of Bedrooms Master Bedroom select 1 more room(s)" at bounding box center [488, 175] width 170 height 90
click at [492, 184] on span "Master Bedroom" at bounding box center [468, 176] width 99 height 18
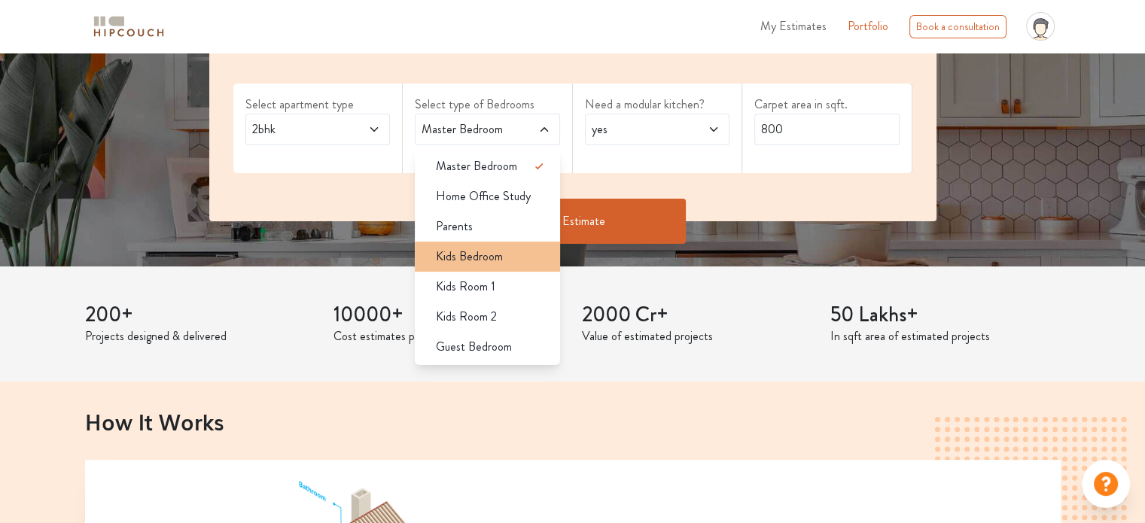
scroll to position [274, 0]
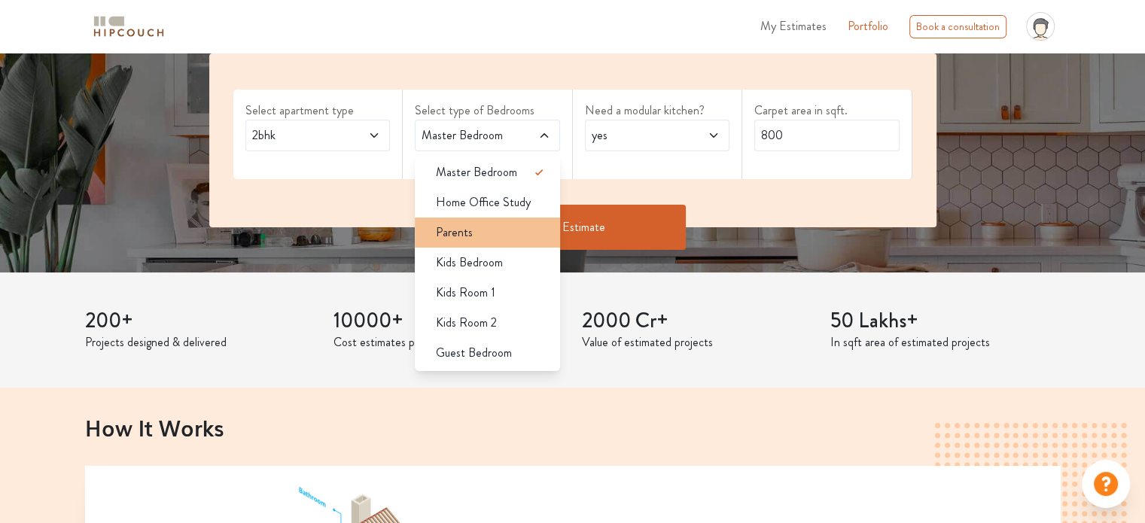
click at [514, 245] on li "Parents" at bounding box center [487, 233] width 145 height 30
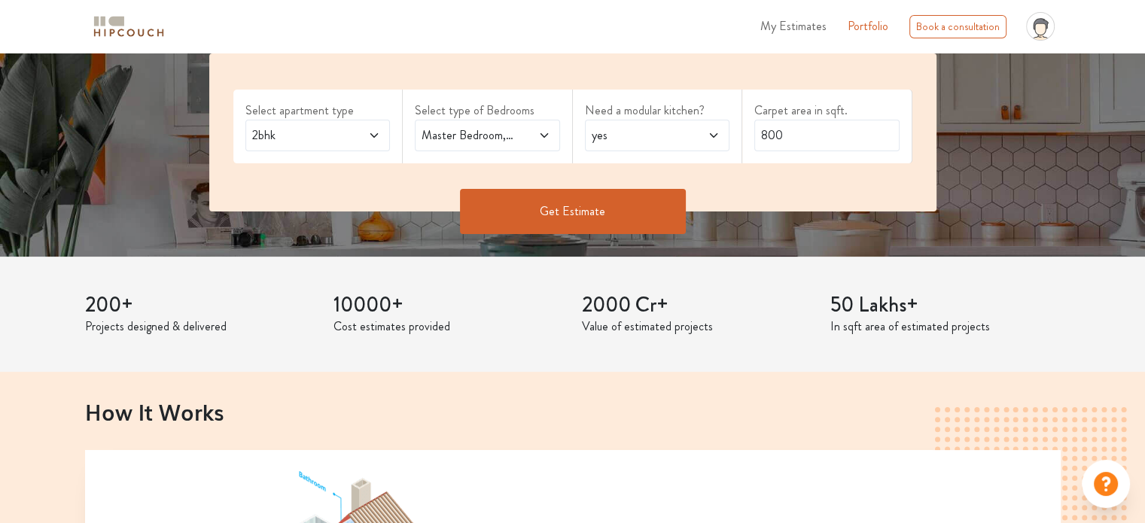
click at [632, 144] on span "yes" at bounding box center [638, 136] width 99 height 18
click at [432, 206] on div "Get Estimate" at bounding box center [573, 211] width 746 height 45
click at [514, 133] on span "Master Bedroom,Parents" at bounding box center [468, 136] width 99 height 18
click at [614, 191] on button "Get Estimate" at bounding box center [573, 211] width 226 height 45
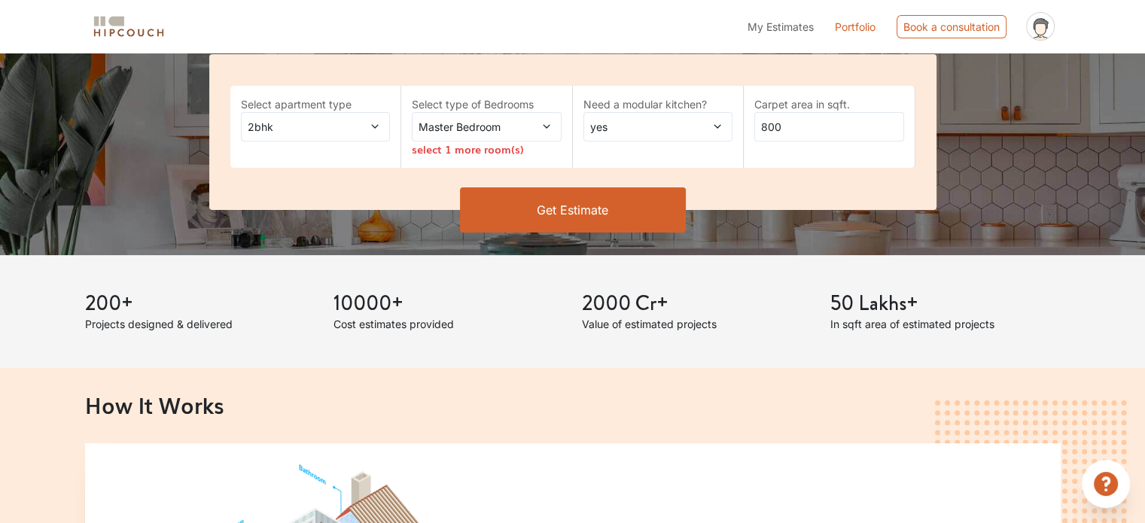
scroll to position [274, 0]
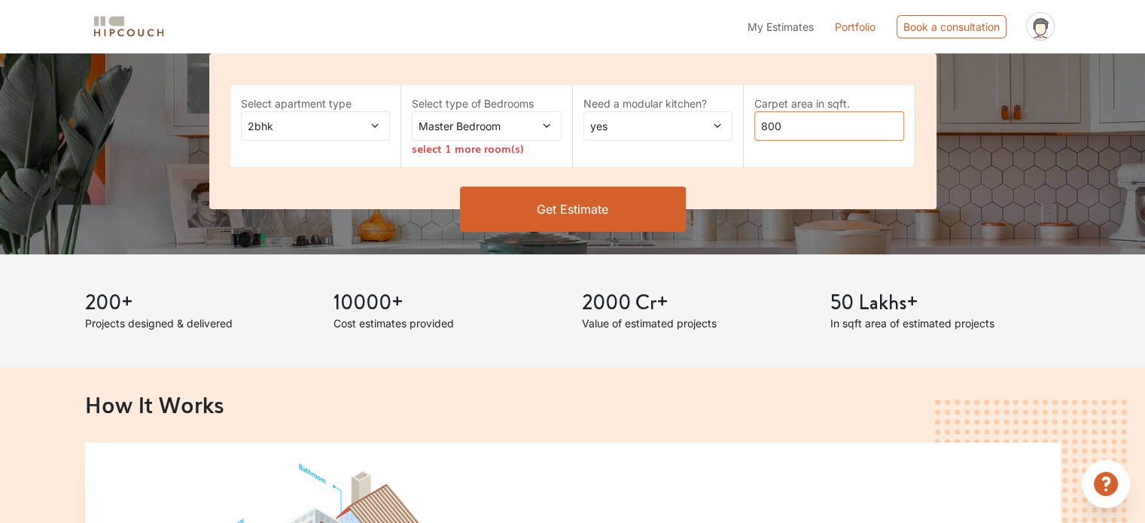
click at [839, 130] on input "800" at bounding box center [830, 125] width 150 height 29
type input "8"
type input "1000"
click at [576, 200] on button "Get Estimate" at bounding box center [573, 209] width 226 height 45
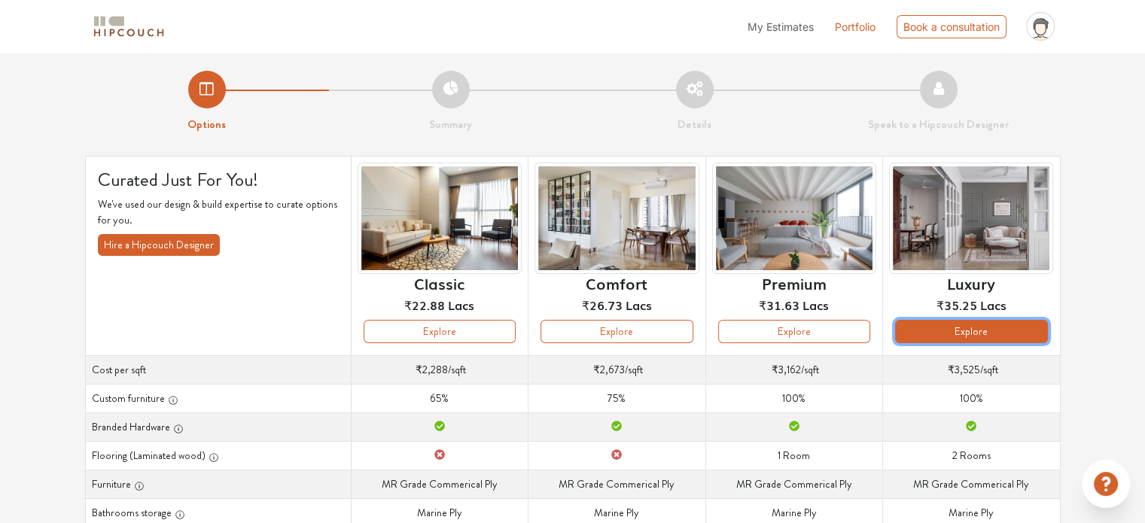
click at [975, 328] on button "Explore" at bounding box center [971, 331] width 152 height 23
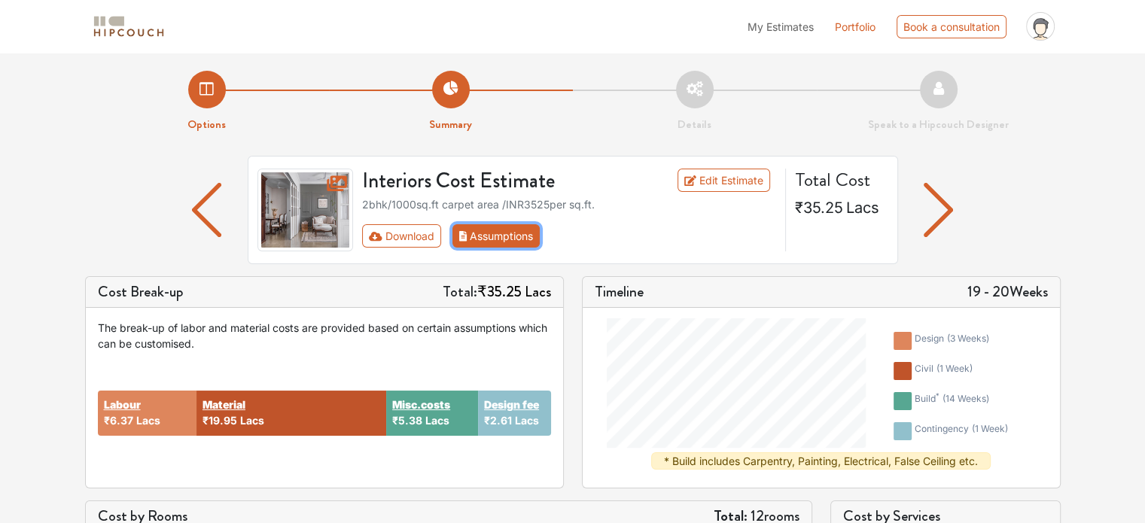
click at [510, 239] on button "Assumptions" at bounding box center [497, 235] width 88 height 23
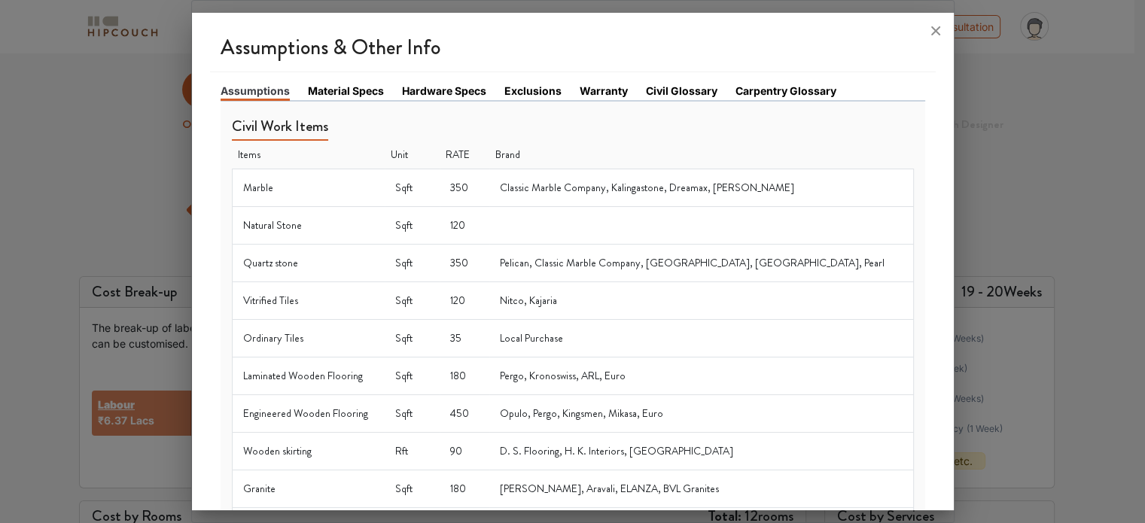
click at [356, 90] on link "Material Specs" at bounding box center [346, 91] width 76 height 16
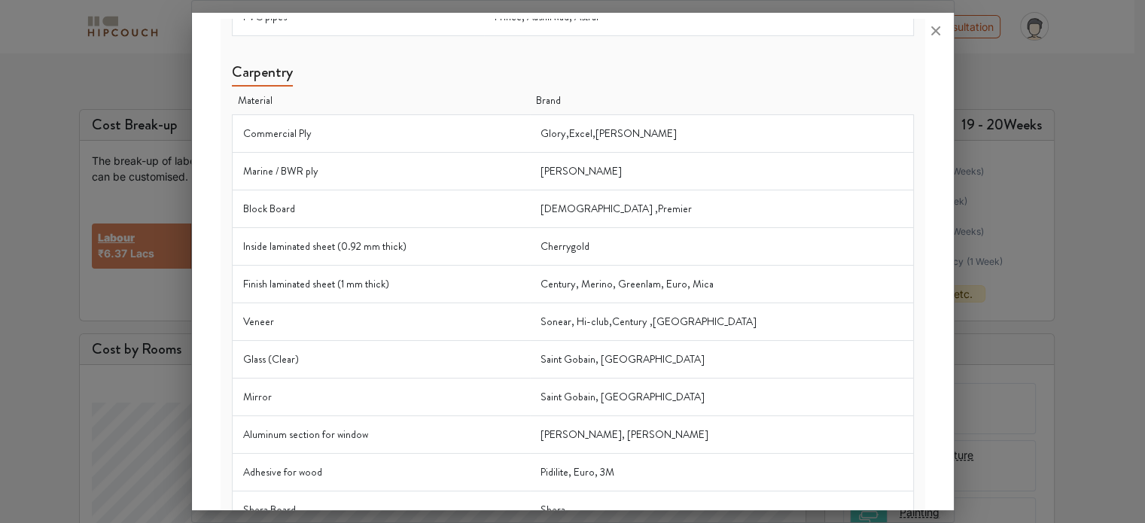
scroll to position [550, 0]
click at [1037, 123] on div at bounding box center [572, 261] width 1145 height 523
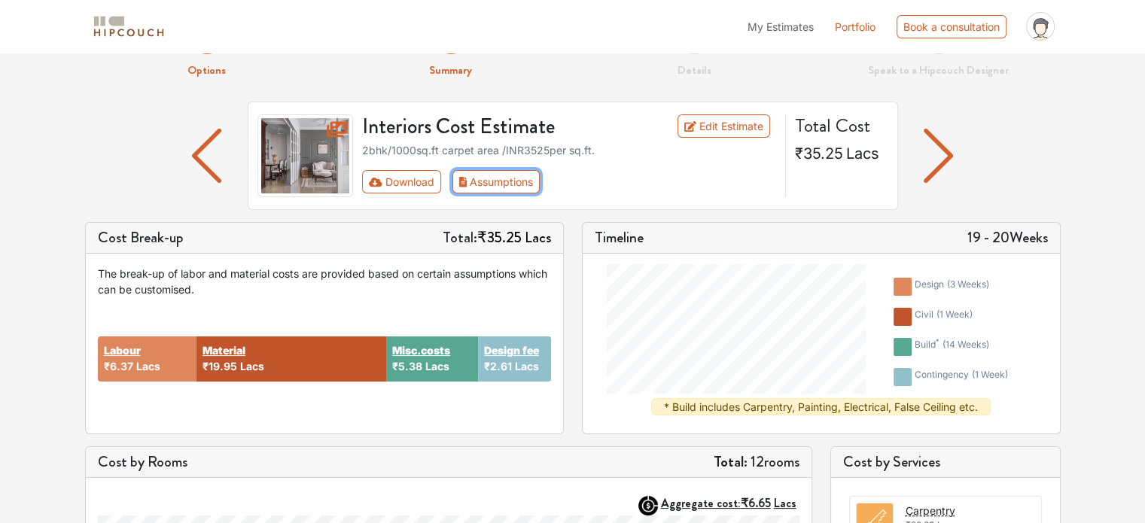
scroll to position [53, 0]
click at [398, 183] on button "Download" at bounding box center [401, 182] width 79 height 23
click at [401, 183] on button "Download" at bounding box center [401, 182] width 79 height 23
